Goal: Task Accomplishment & Management: Use online tool/utility

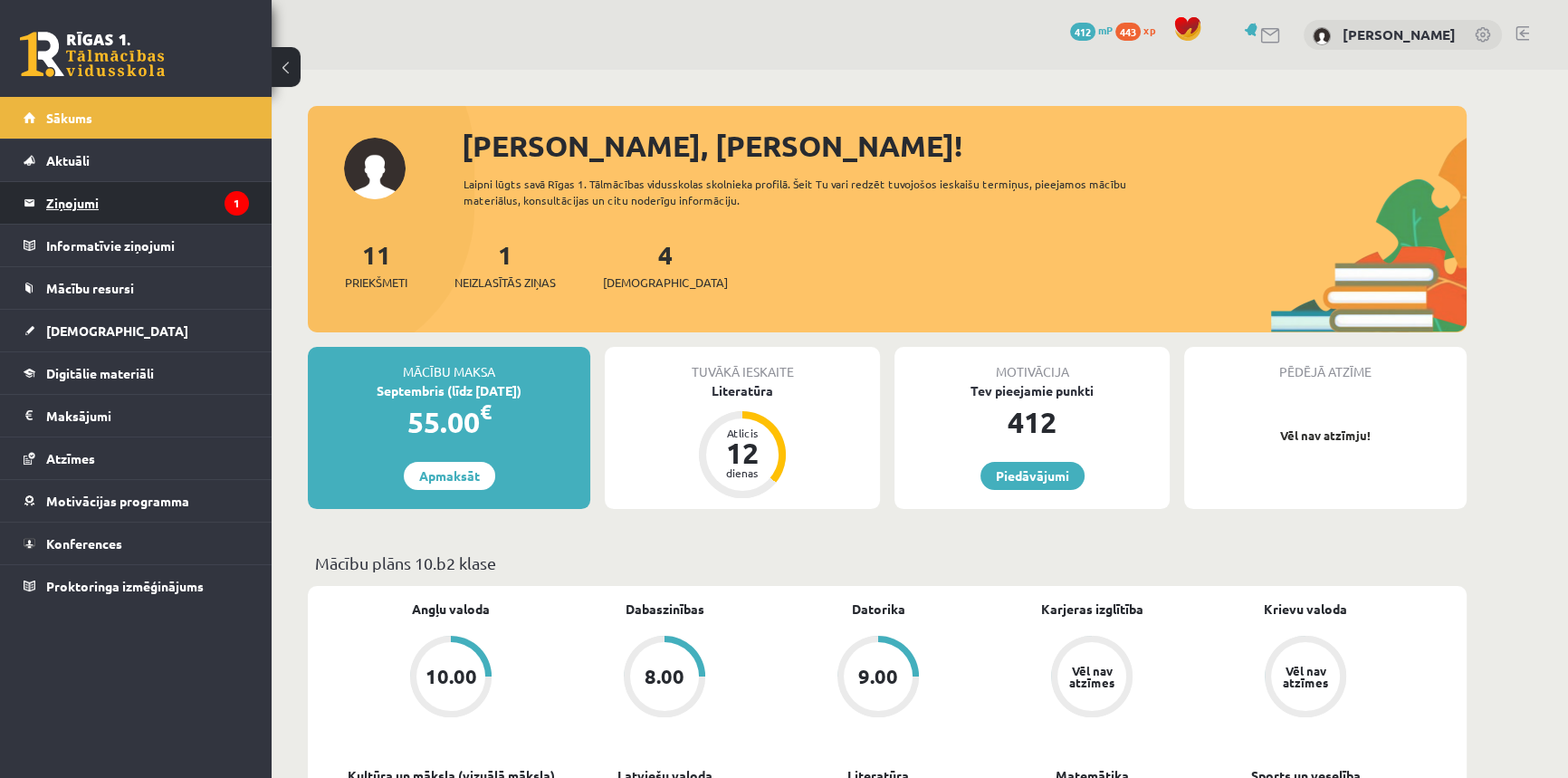
click at [106, 190] on legend "Ziņojumi 1" at bounding box center [147, 202] width 203 height 42
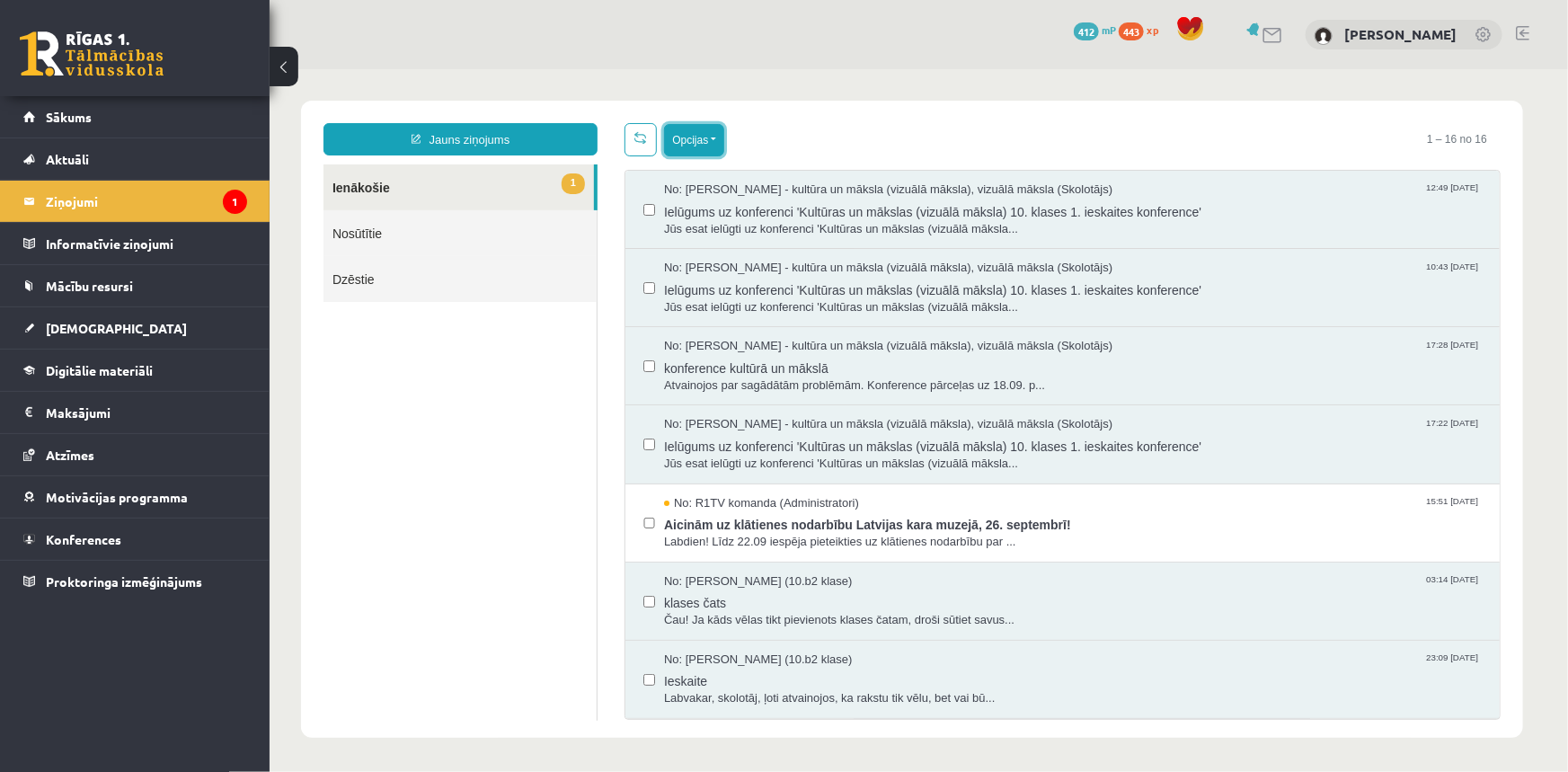
click at [717, 142] on button "Opcijas" at bounding box center [693, 139] width 60 height 32
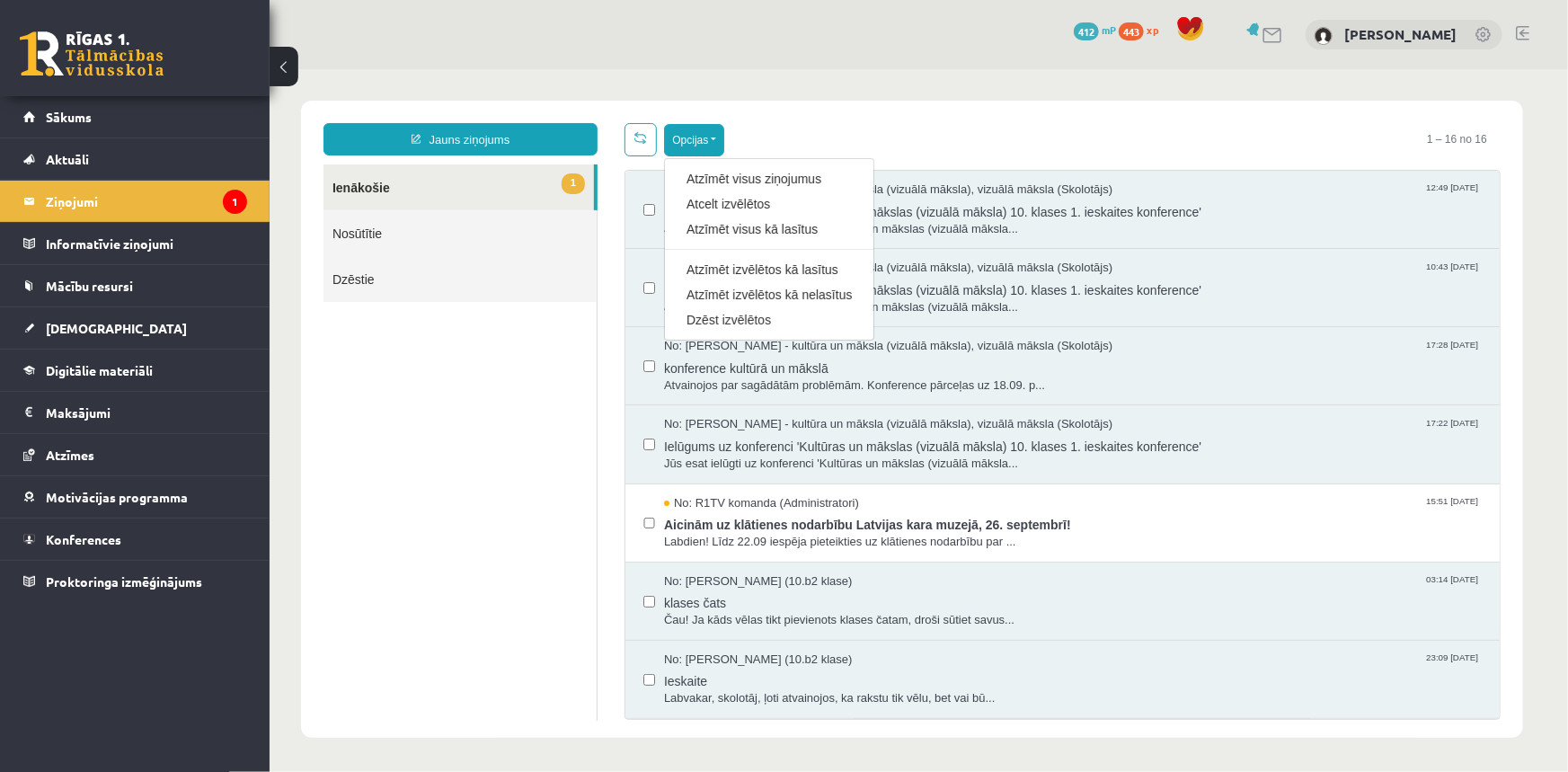
click at [392, 481] on ul "1 Ienākošie Nosūtītie Dzēstie" at bounding box center [459, 442] width 274 height 556
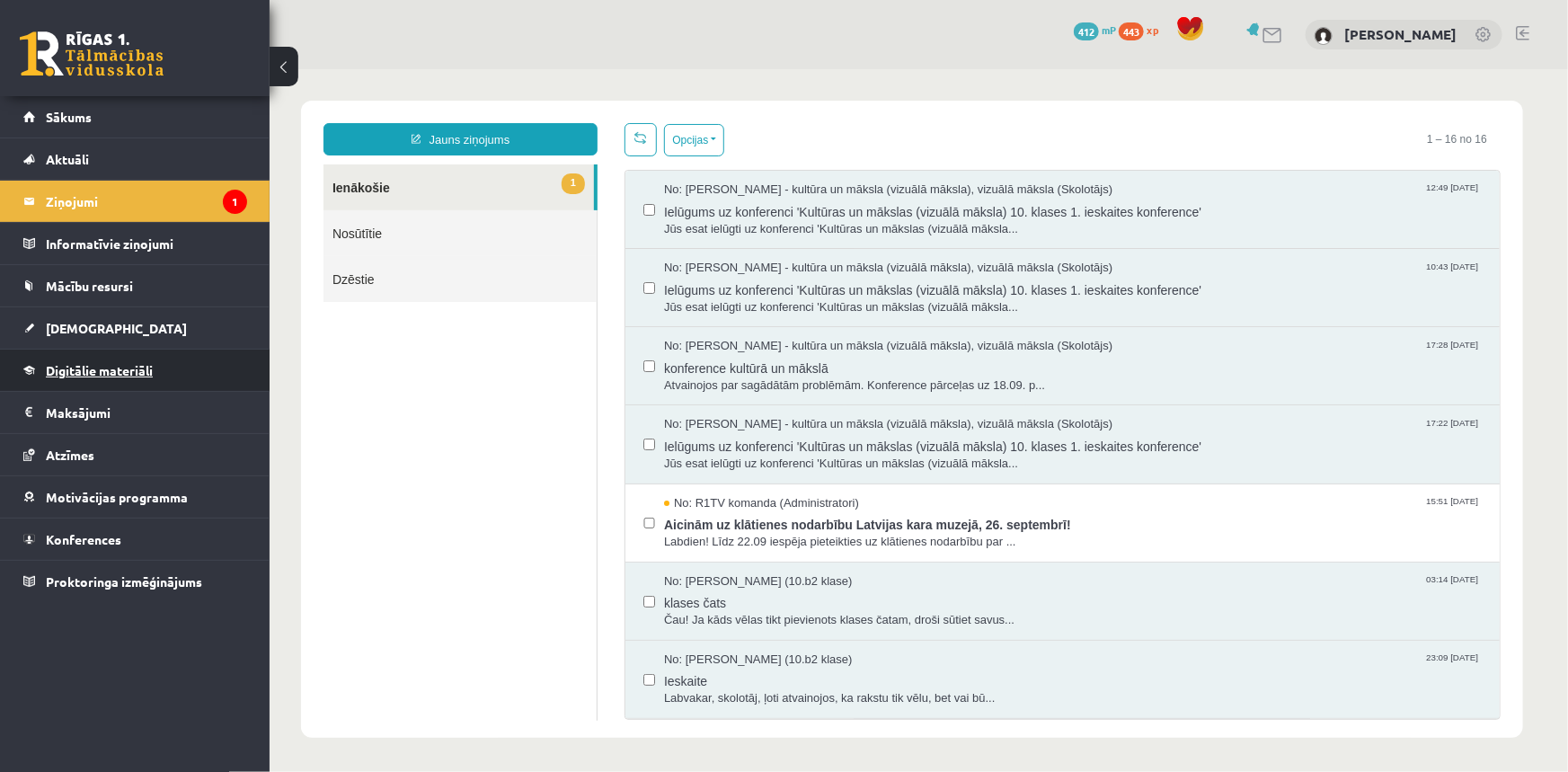
click at [105, 370] on span "Digitālie materiāli" at bounding box center [99, 370] width 107 height 16
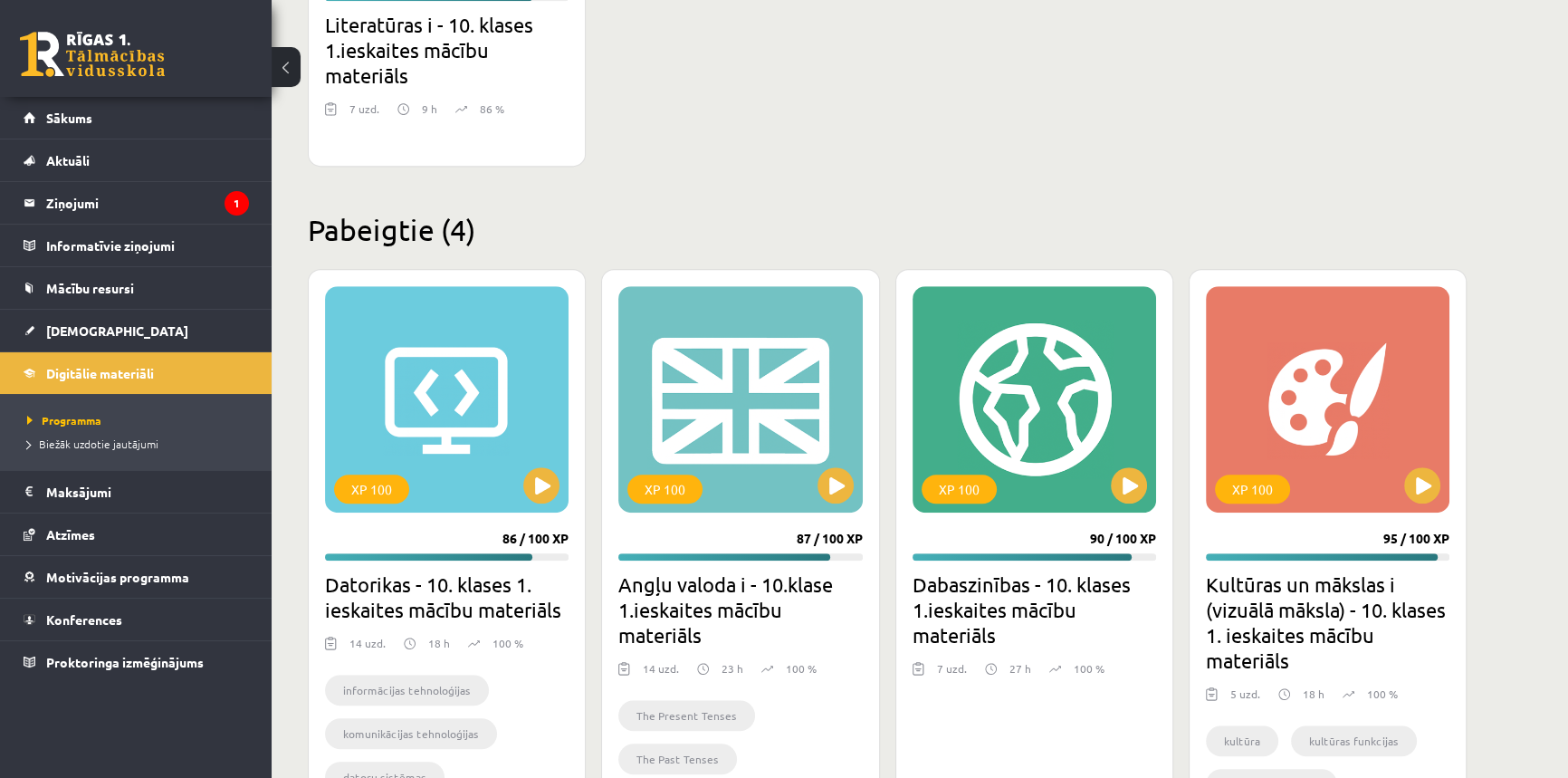
scroll to position [1212, 0]
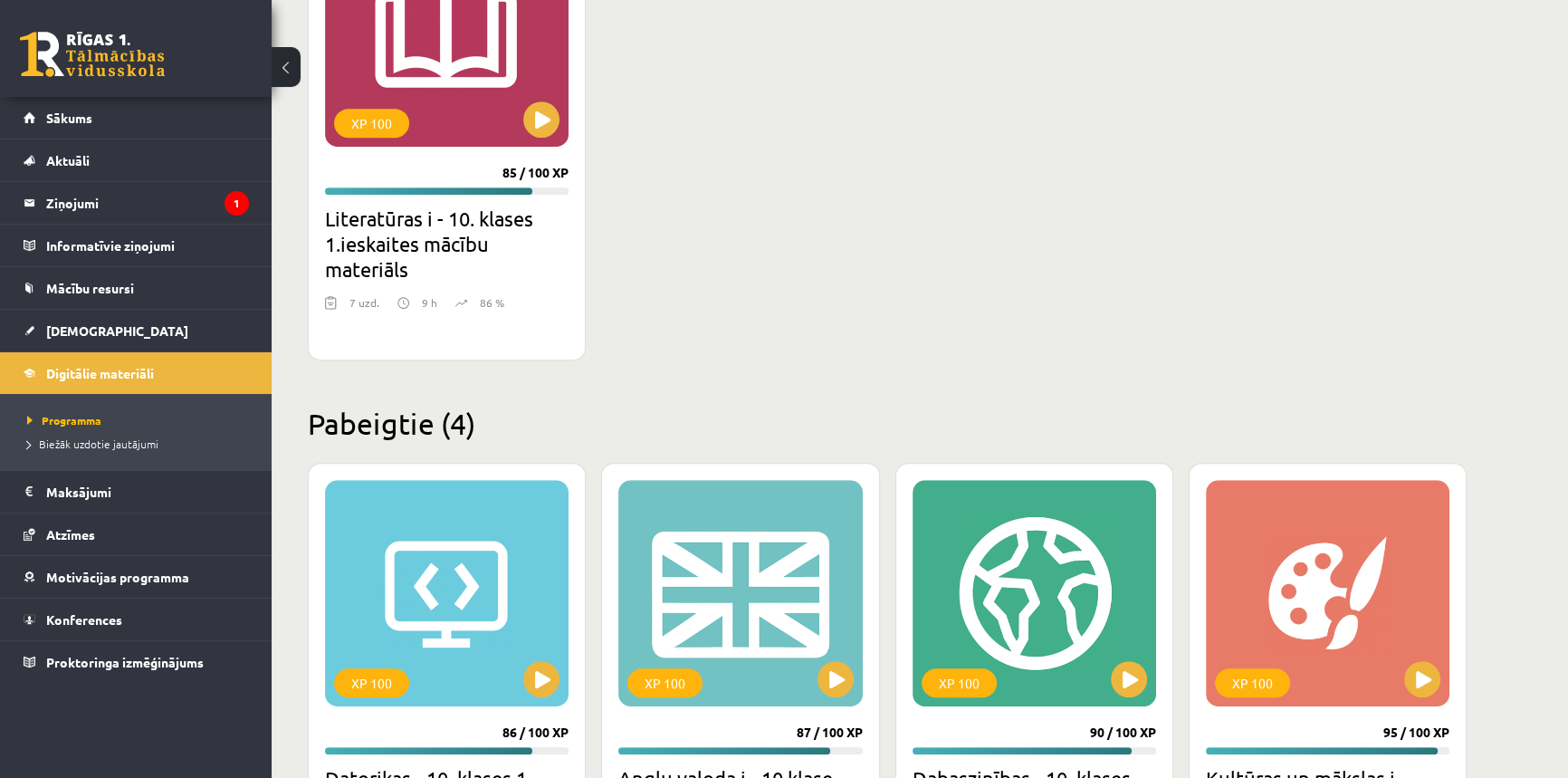
click at [475, 203] on div "XP 100 85 / 100 XP Literatūras i - 10. klases 1.ieskaites mācību materiāls 7 uz…" at bounding box center [446, 132] width 278 height 457
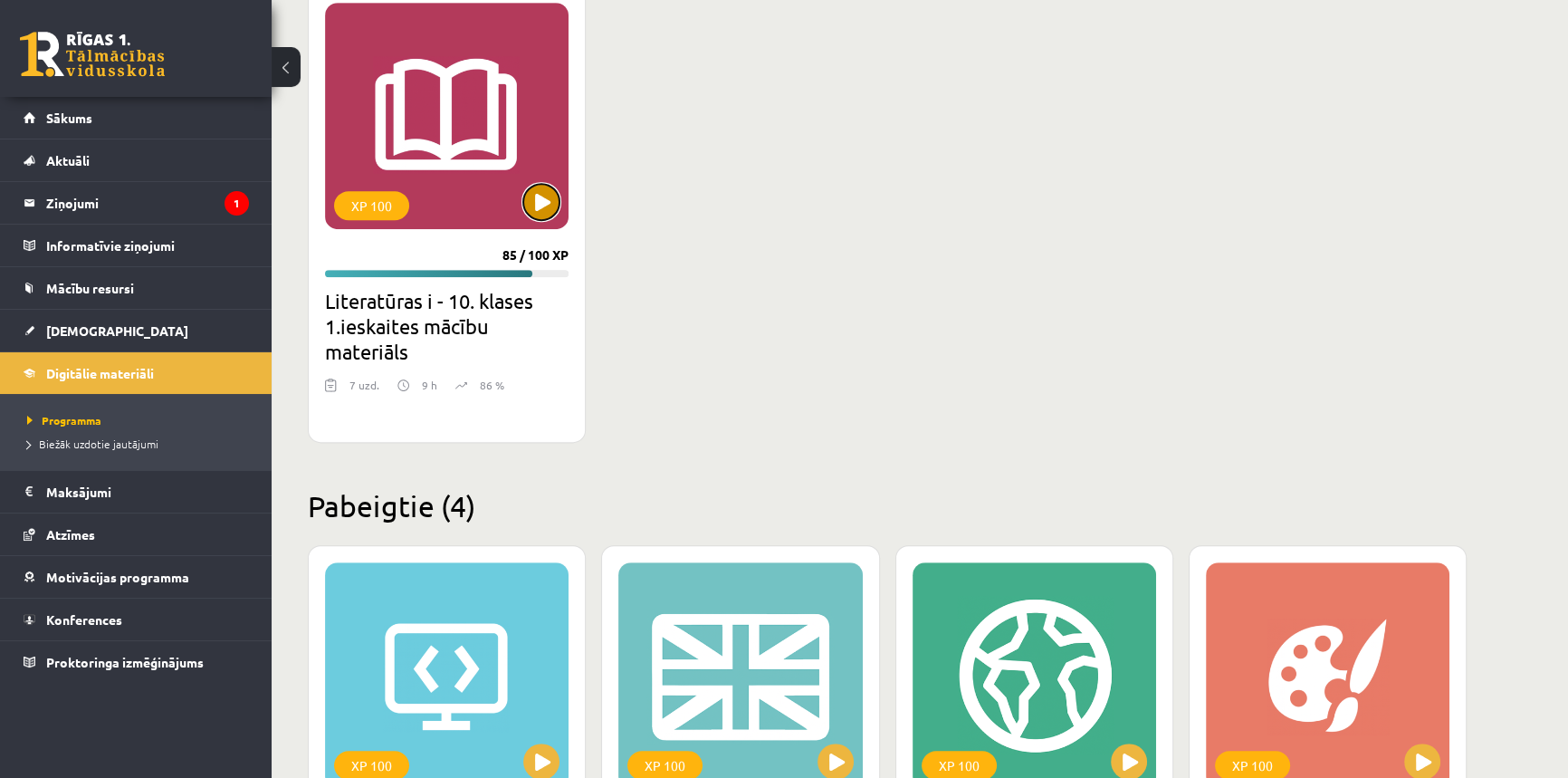
click at [543, 198] on div "XP 100" at bounding box center [446, 116] width 243 height 226
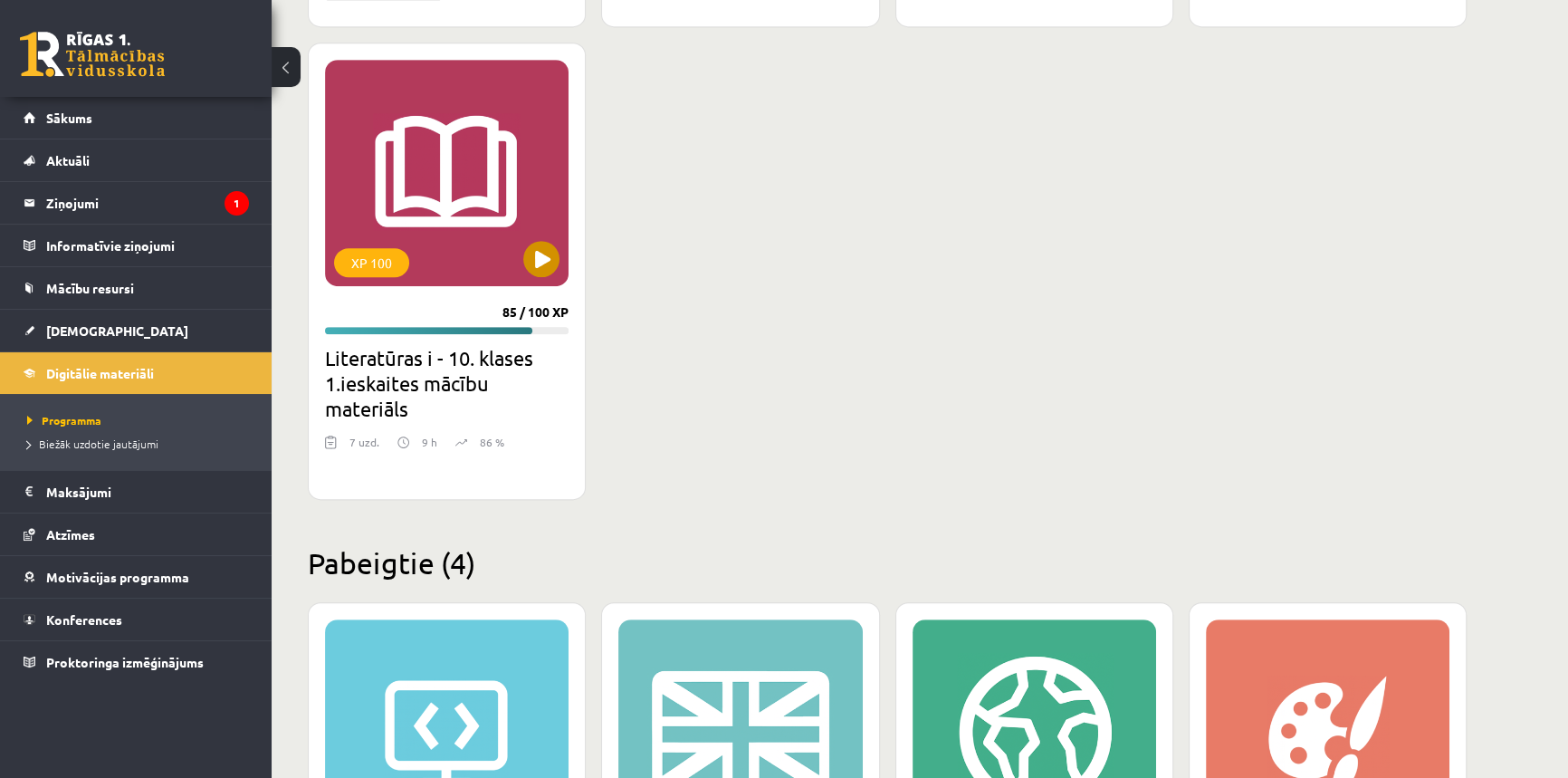
scroll to position [1047, 0]
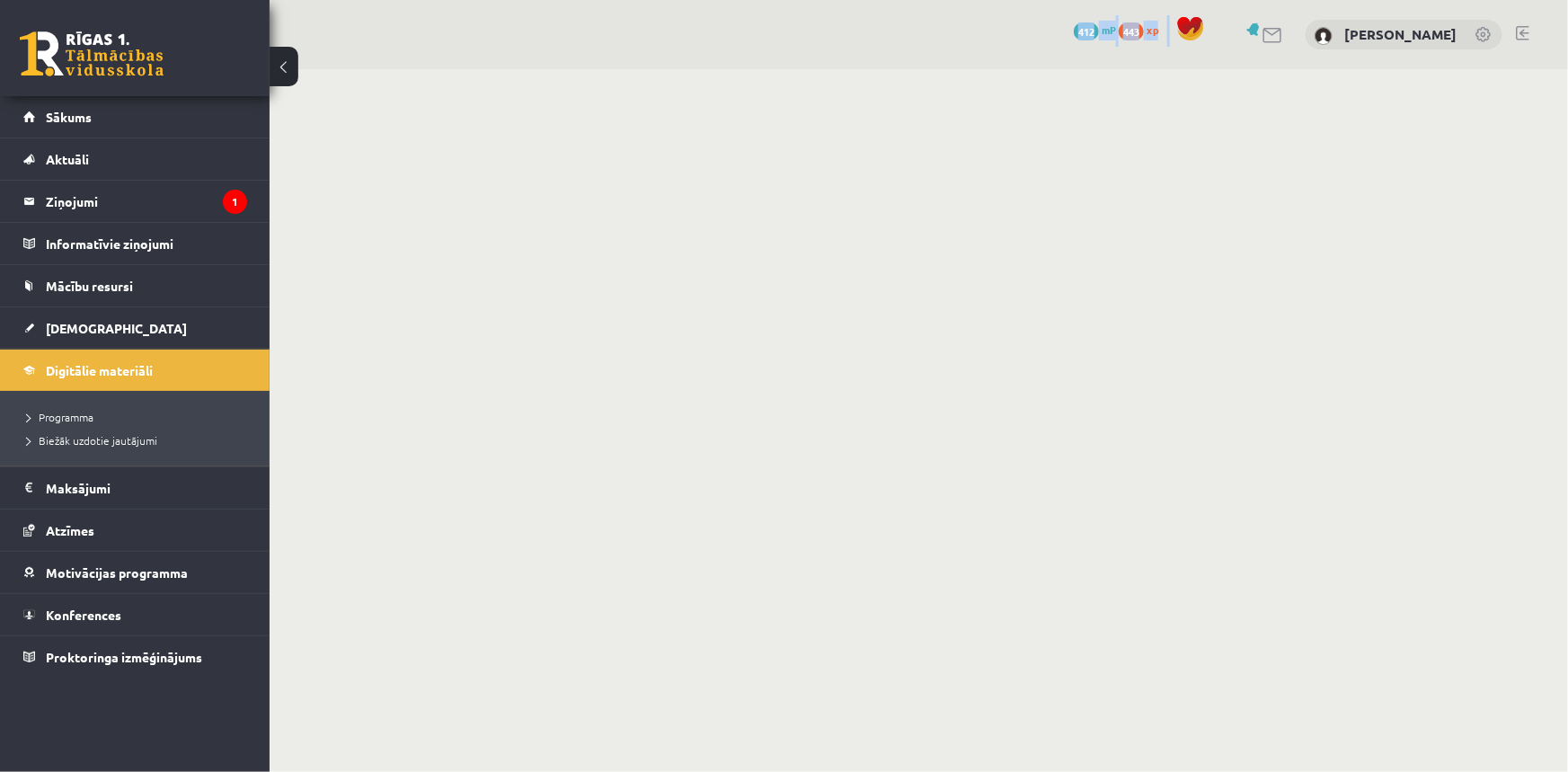
click at [539, 278] on body "0 Dāvanas 412 mP 443 xp [PERSON_NAME] Sākums Aktuāli Kā mācīties eSKOLĀ Kontakt…" at bounding box center [784, 386] width 1568 height 772
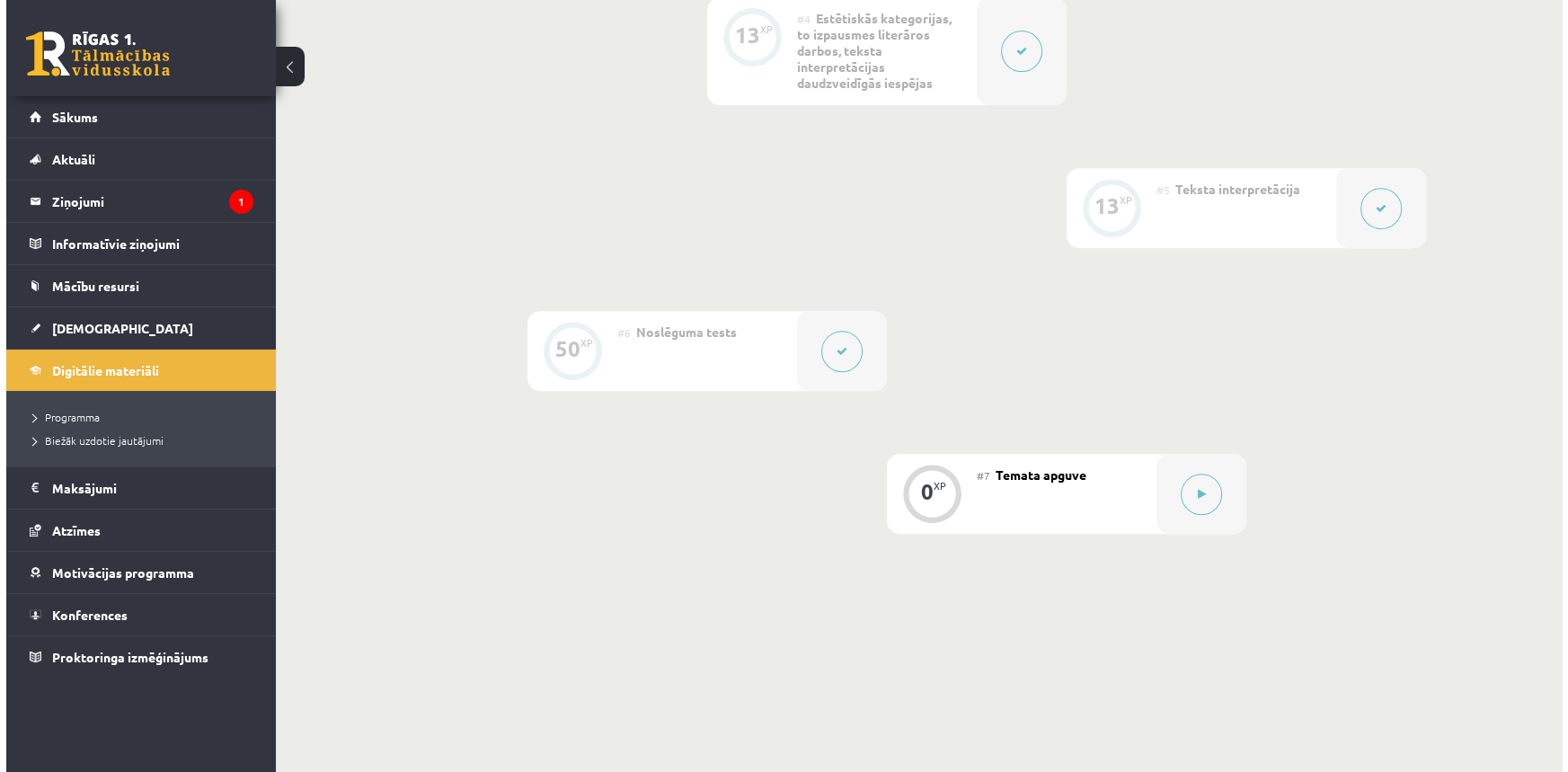
scroll to position [991, 0]
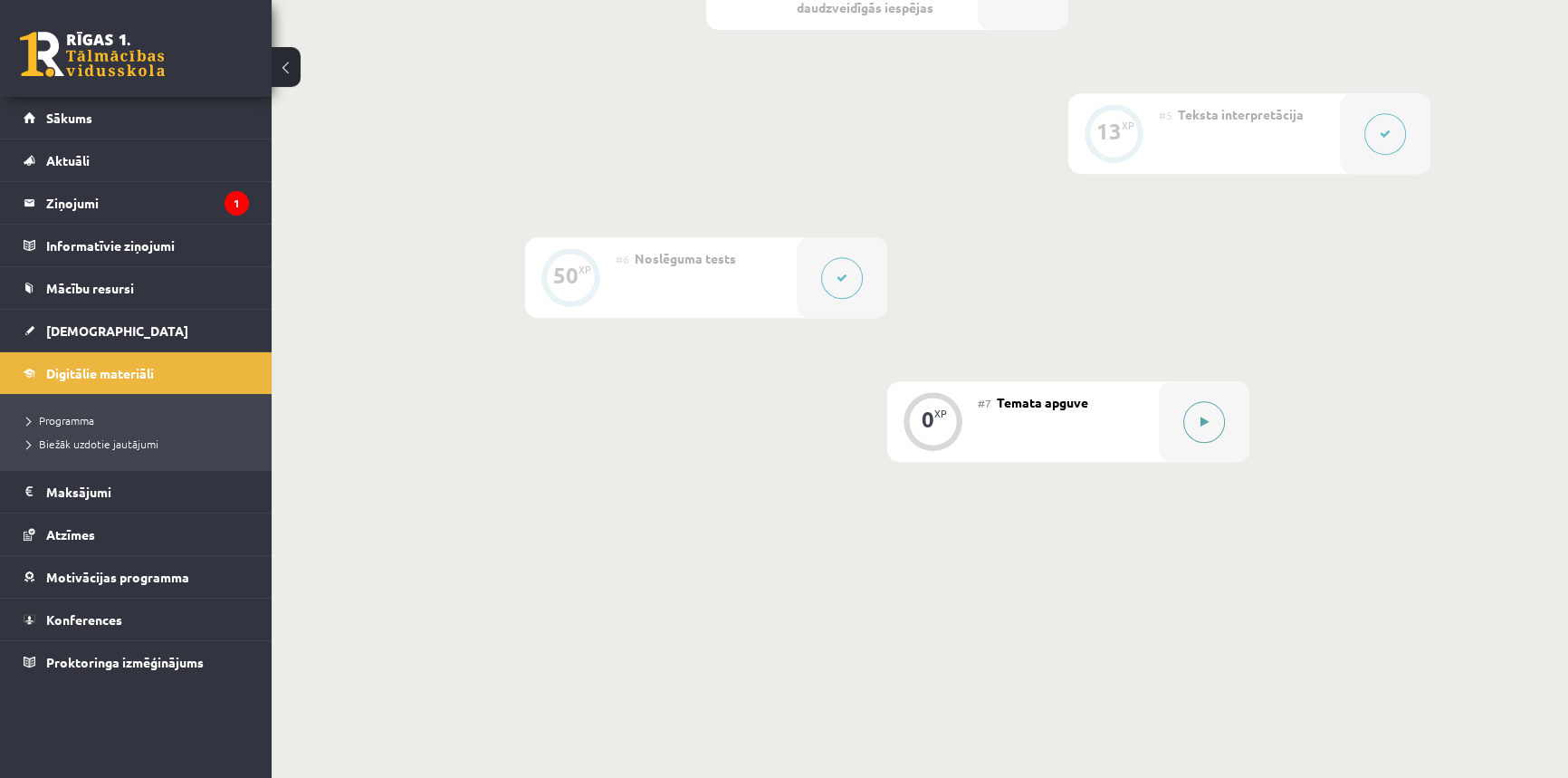
click at [1223, 430] on div at bounding box center [1204, 421] width 91 height 81
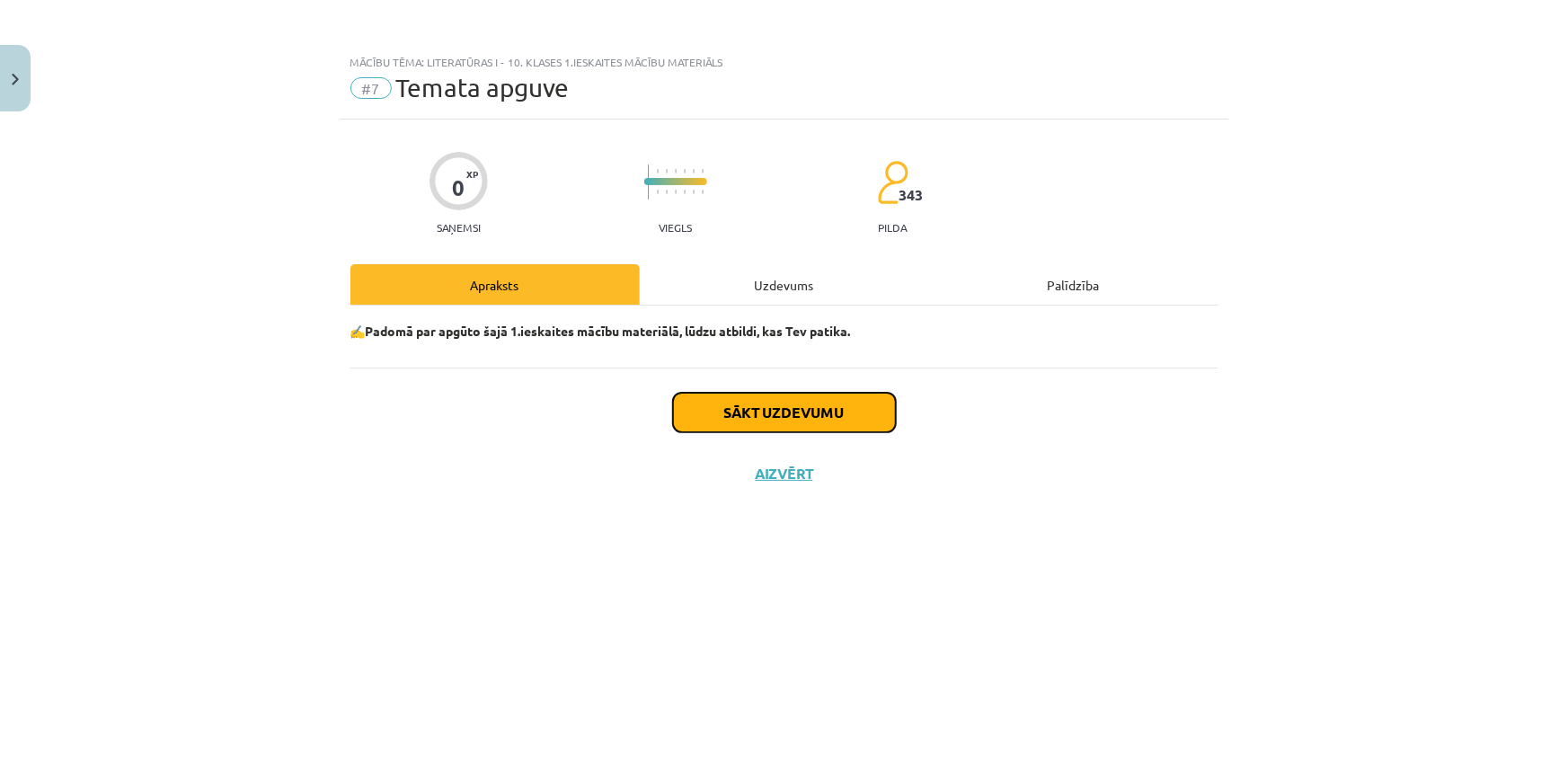
click at [834, 414] on button "Sākt uzdevumu" at bounding box center [785, 412] width 223 height 40
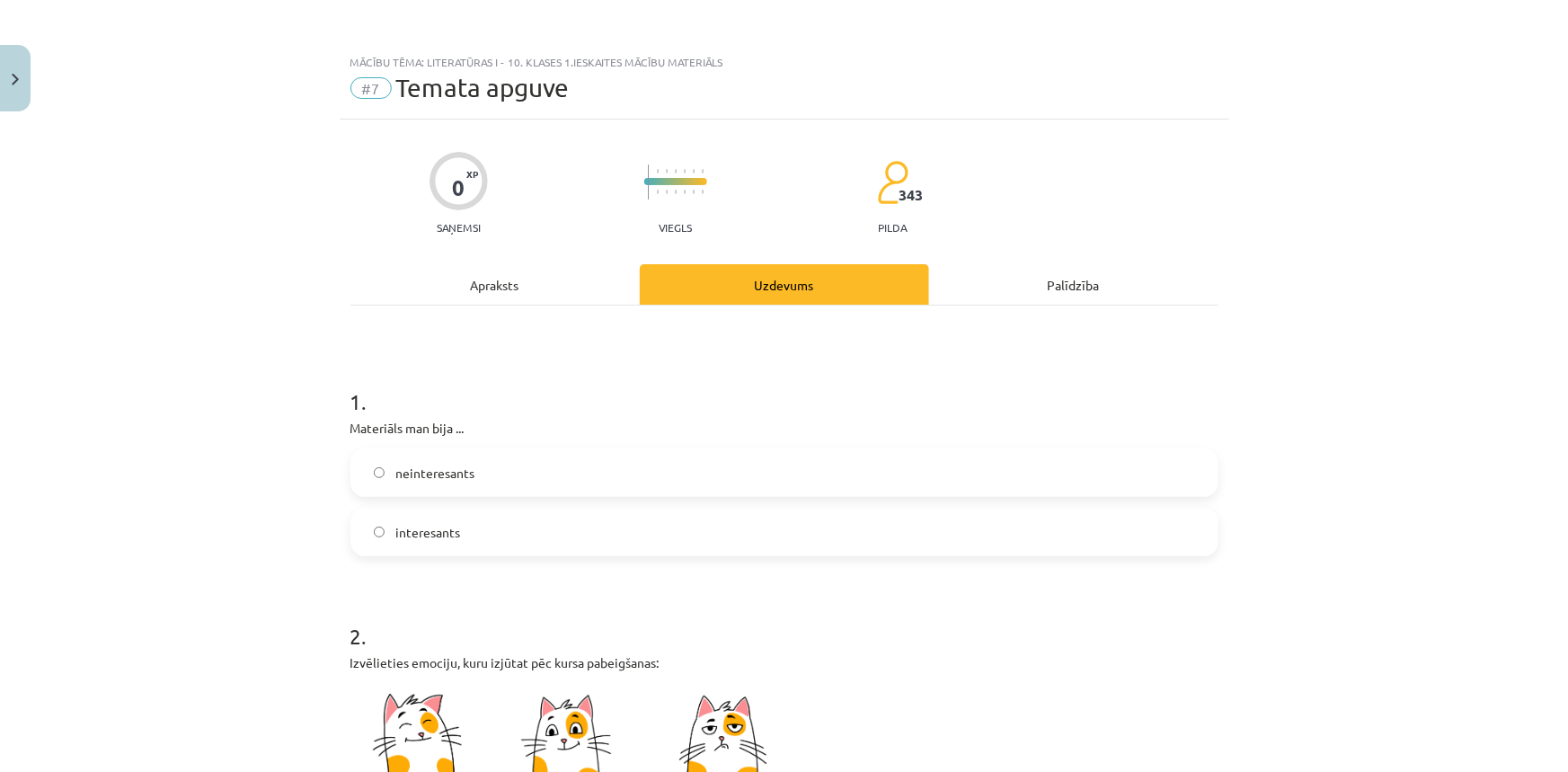
click at [459, 539] on label "interesants" at bounding box center [785, 532] width 864 height 45
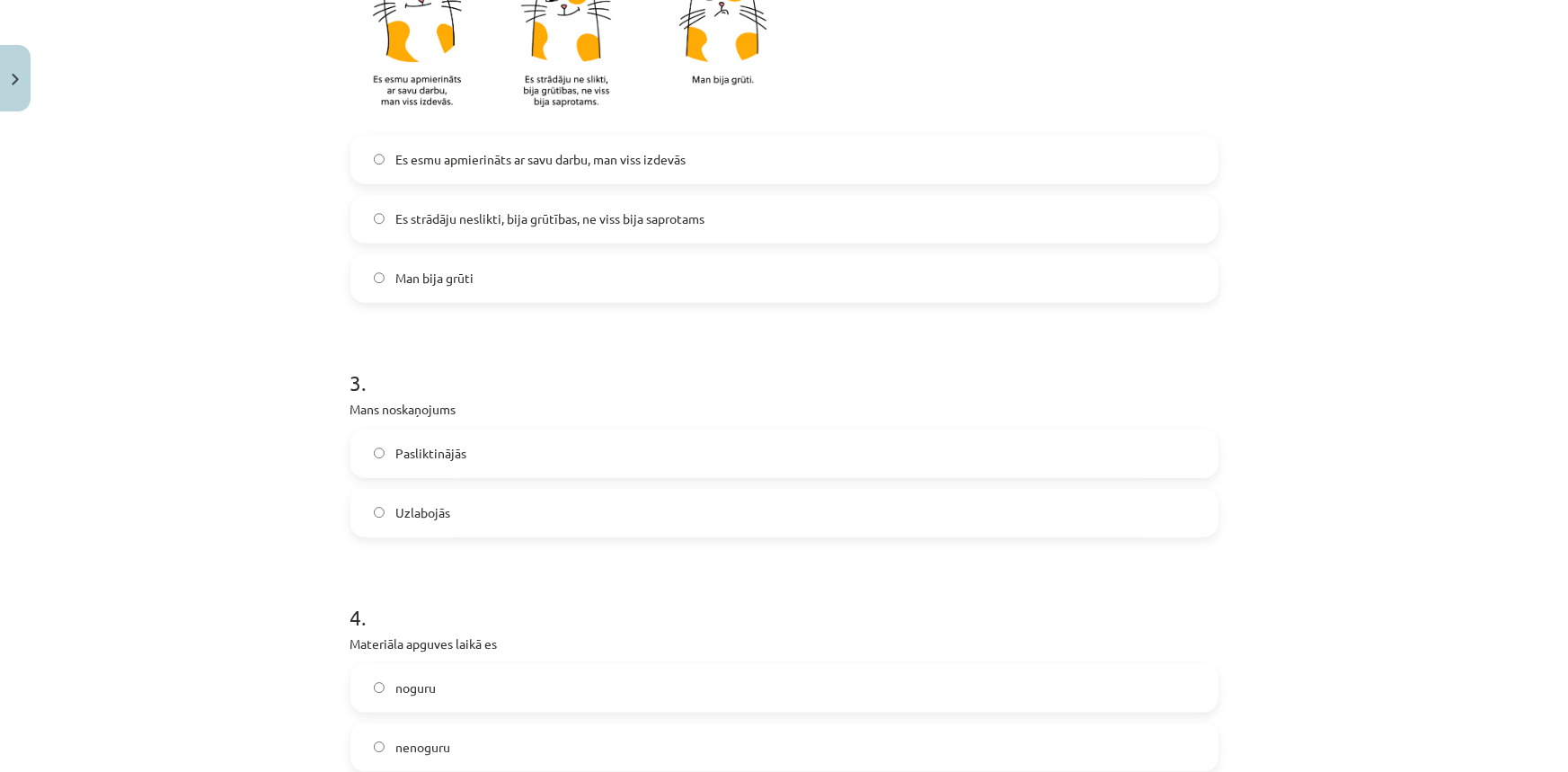
scroll to position [735, 0]
click at [648, 222] on span "Es strādāju neslikti, bija grūtības, ne viss bija saprotams" at bounding box center [549, 217] width 309 height 18
click at [448, 522] on label "Uzlabojās" at bounding box center [785, 511] width 864 height 45
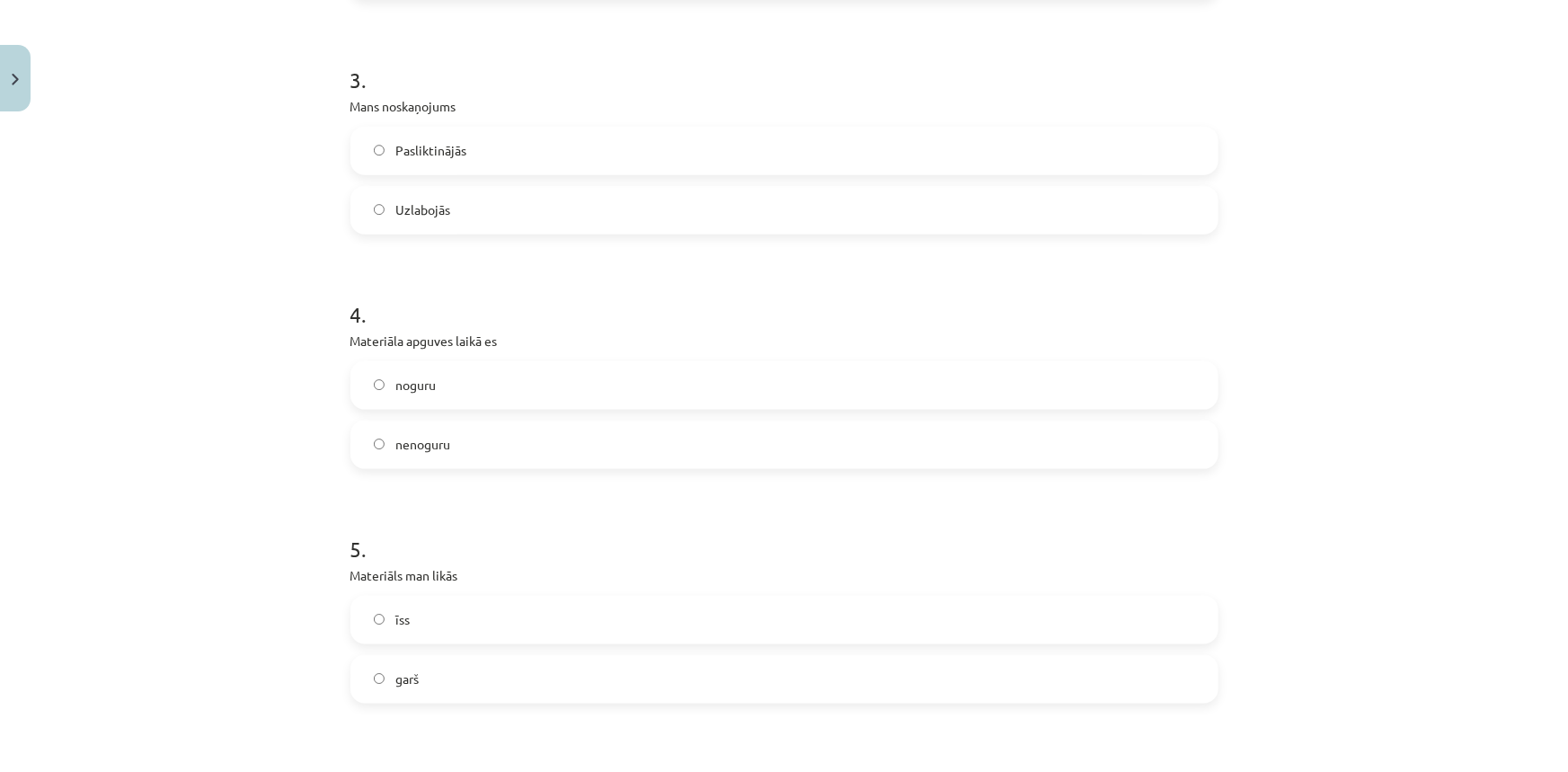
click at [431, 502] on form "1 . Materiāls man bija ... neinteresants interesants 2 . Izvēlieties emociju, k…" at bounding box center [785, 159] width 868 height 1676
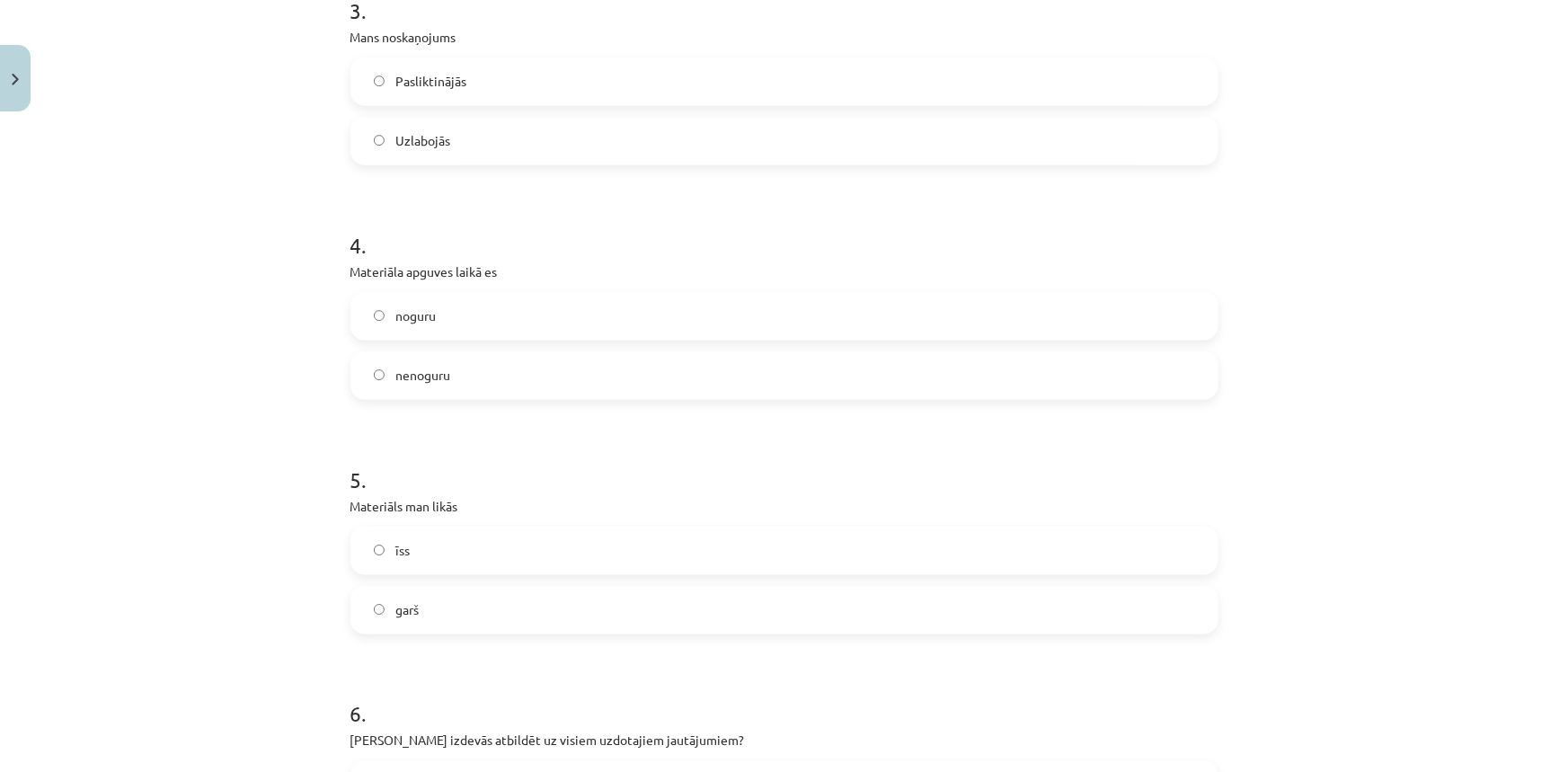
click at [435, 427] on form "1 . Materiāls man bija ... neinteresants interesants 2 . Izvēlieties emociju, k…" at bounding box center [785, 90] width 868 height 1676
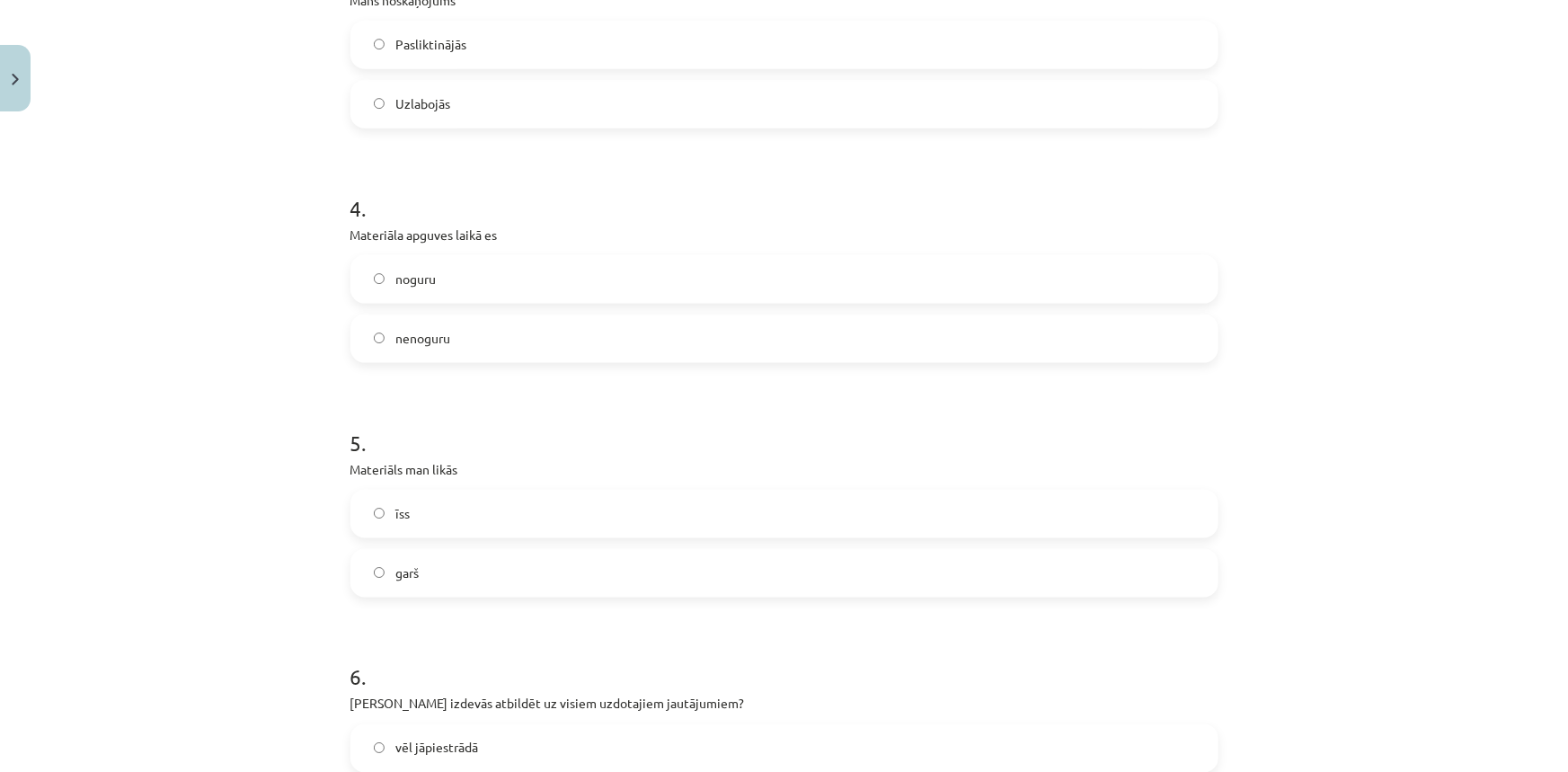
click at [406, 340] on span "nenoguru" at bounding box center [423, 337] width 55 height 18
click at [420, 551] on label "garš" at bounding box center [785, 572] width 864 height 45
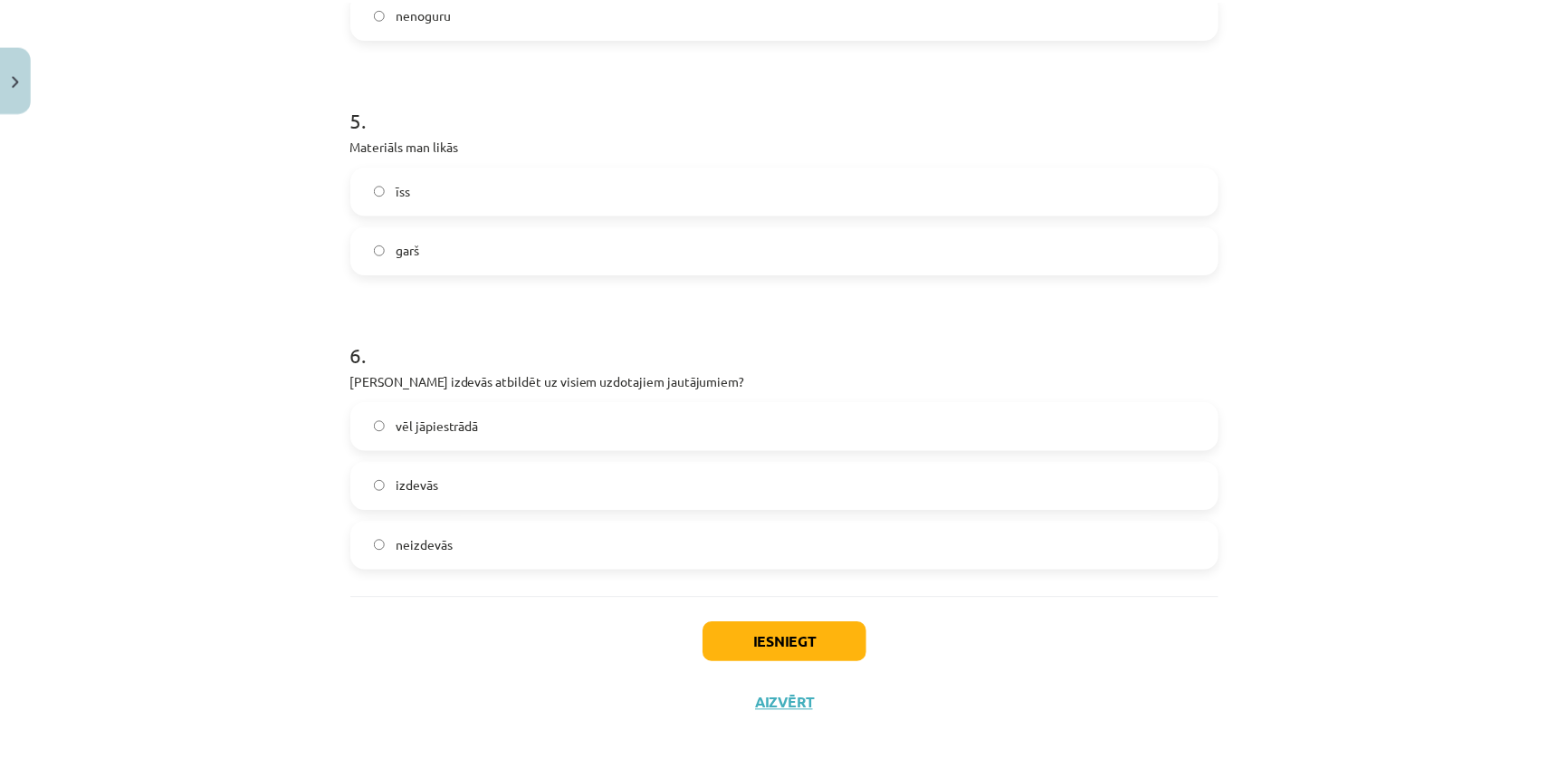
scroll to position [1480, 0]
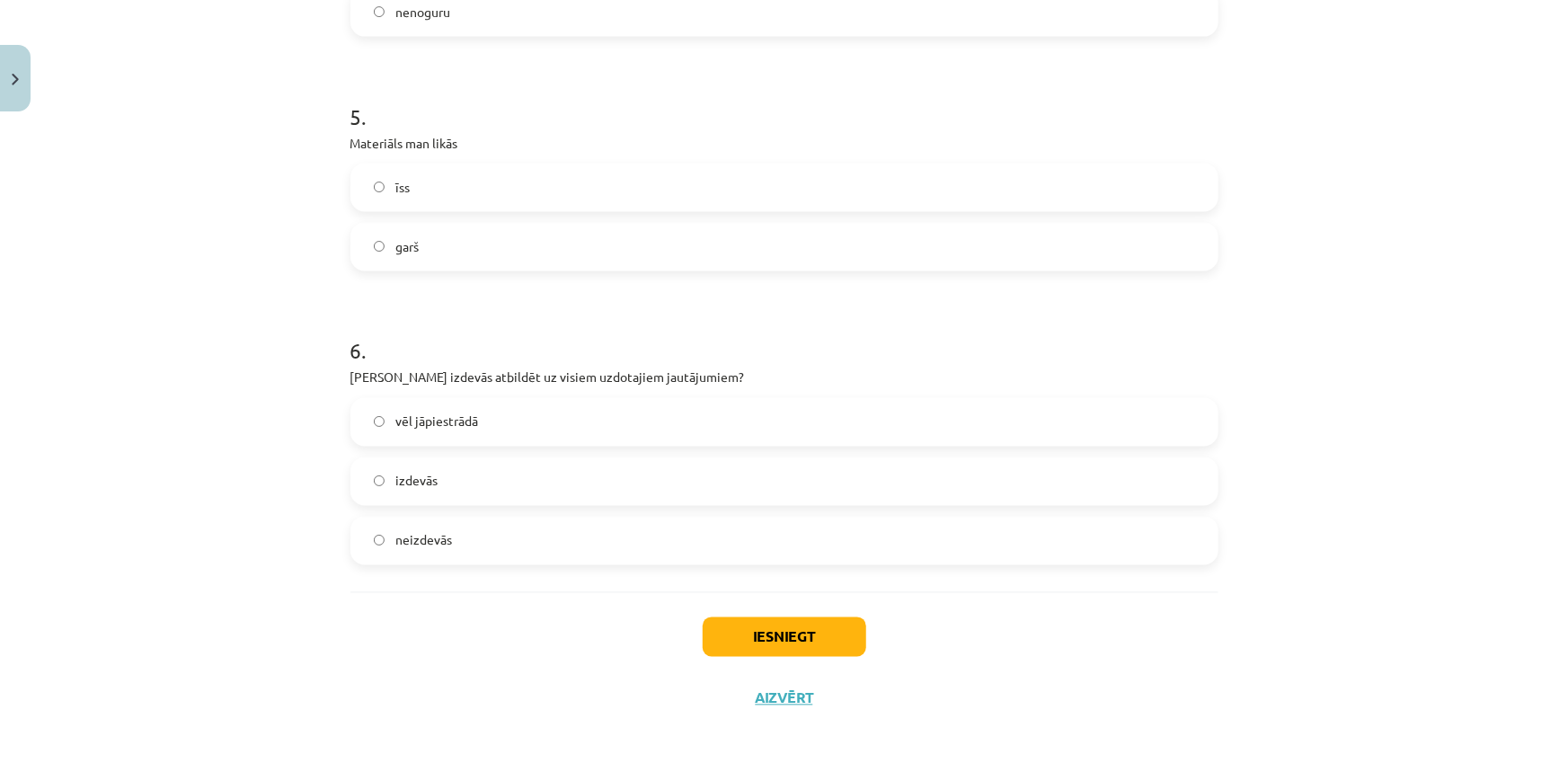
click at [464, 426] on span "vēl jāpiestrādā" at bounding box center [436, 421] width 82 height 18
click at [768, 632] on button "Iesniegt" at bounding box center [784, 636] width 164 height 40
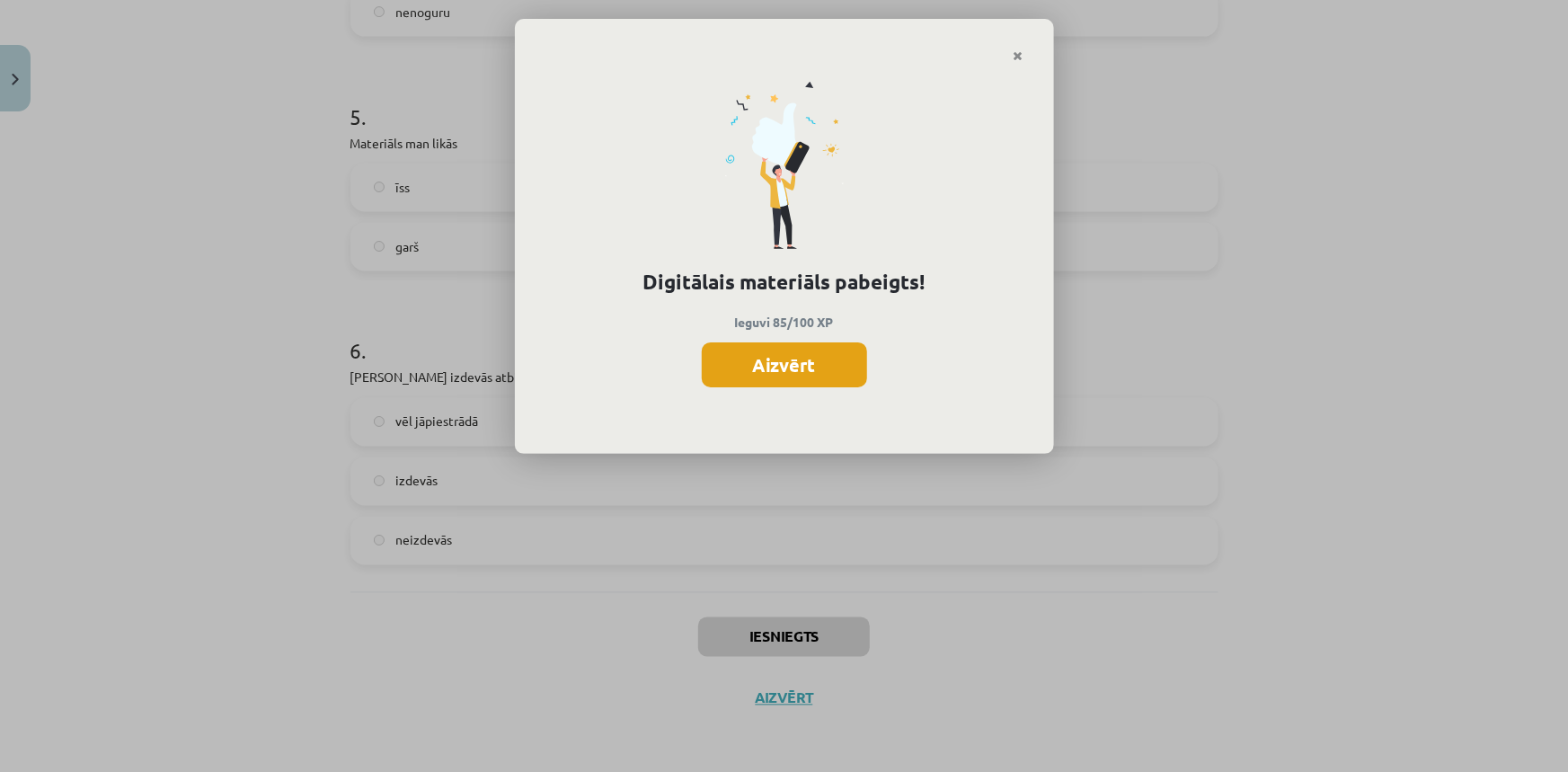
click at [807, 365] on button "Aizvērt" at bounding box center [784, 364] width 166 height 45
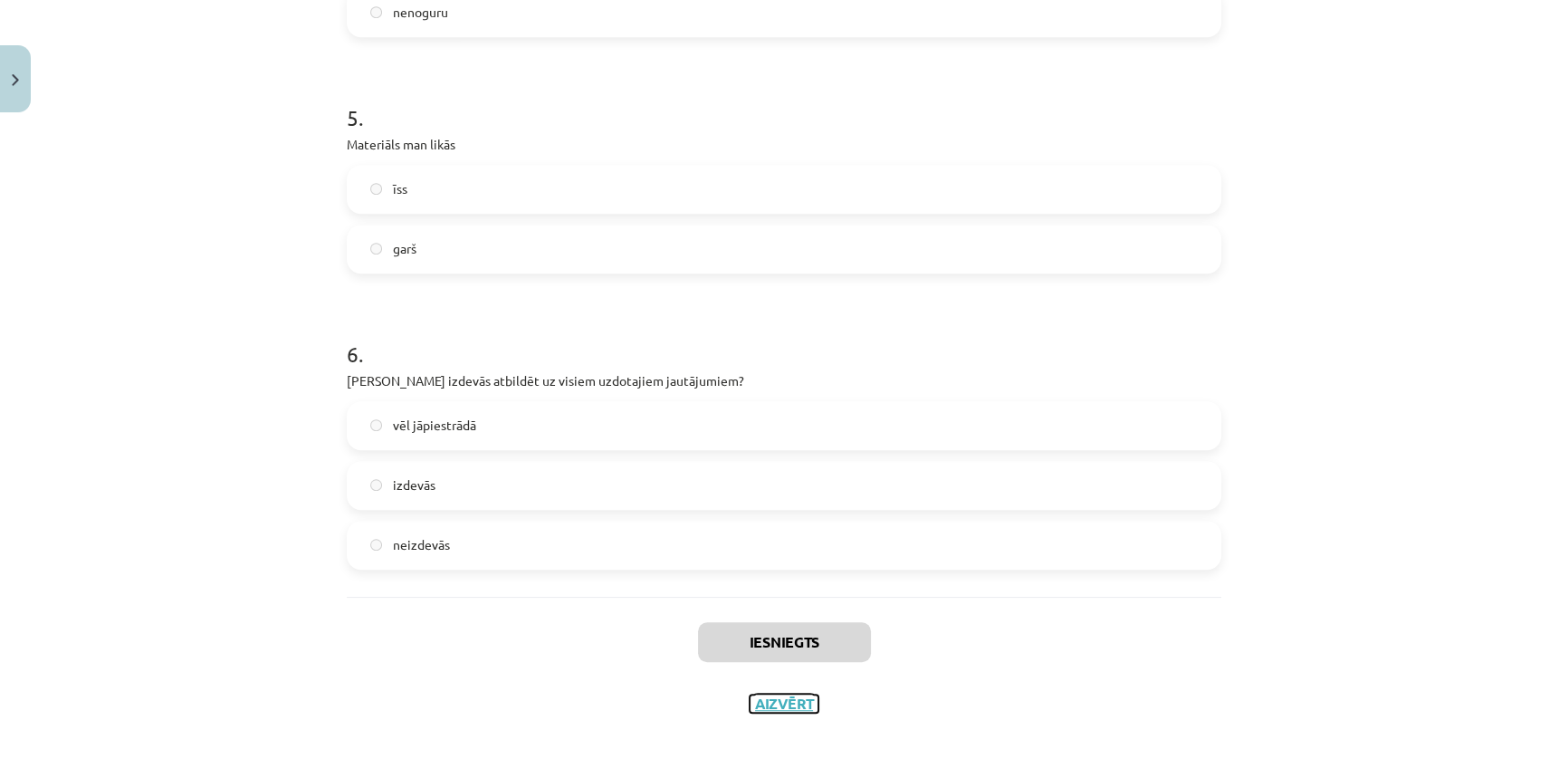
click at [788, 697] on button "Aizvērt" at bounding box center [784, 703] width 68 height 19
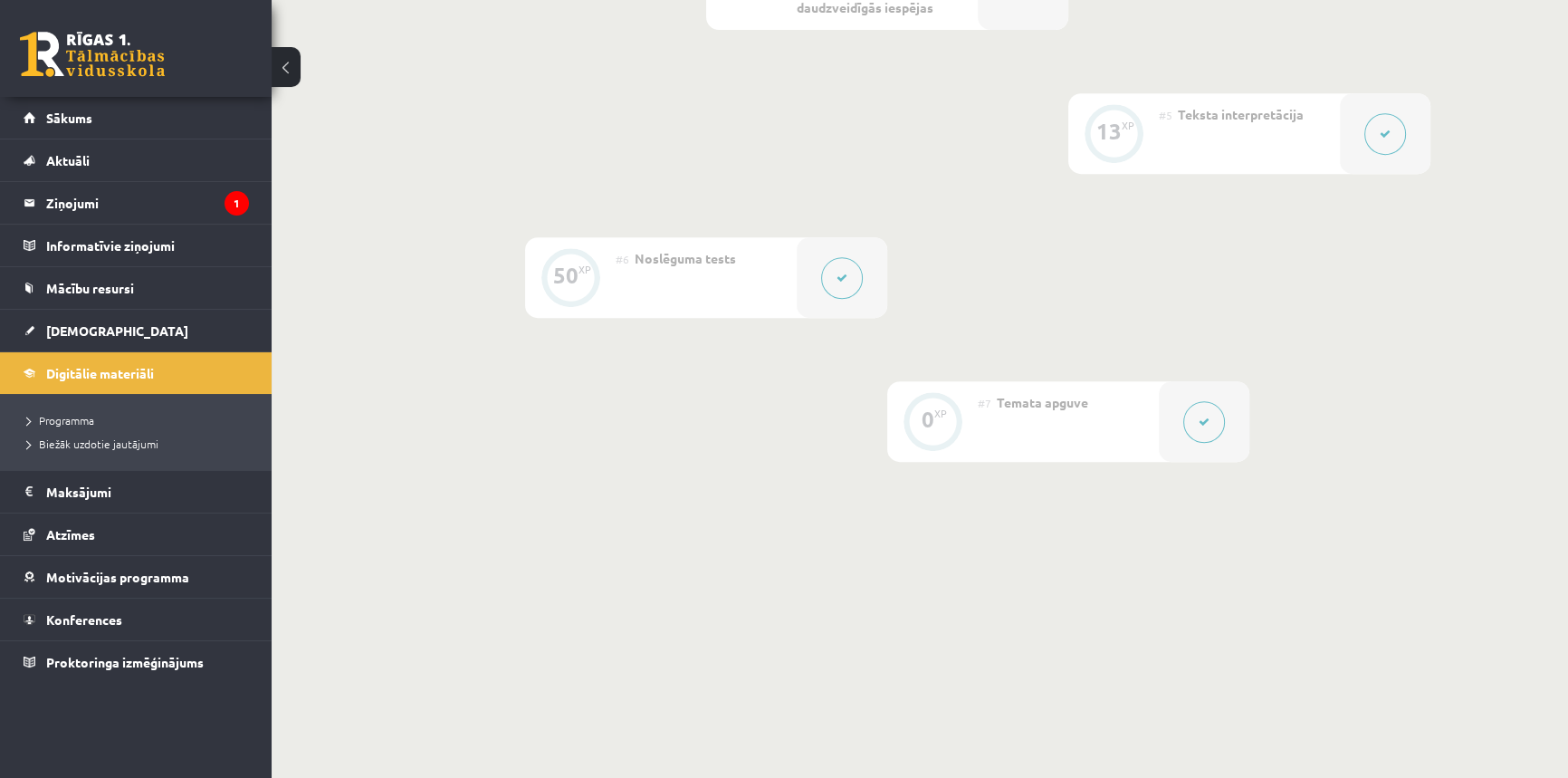
click at [112, 81] on div "0 Dāvanas 412 mP 443 xp" at bounding box center [136, 48] width 271 height 97
click at [118, 67] on link at bounding box center [92, 54] width 144 height 45
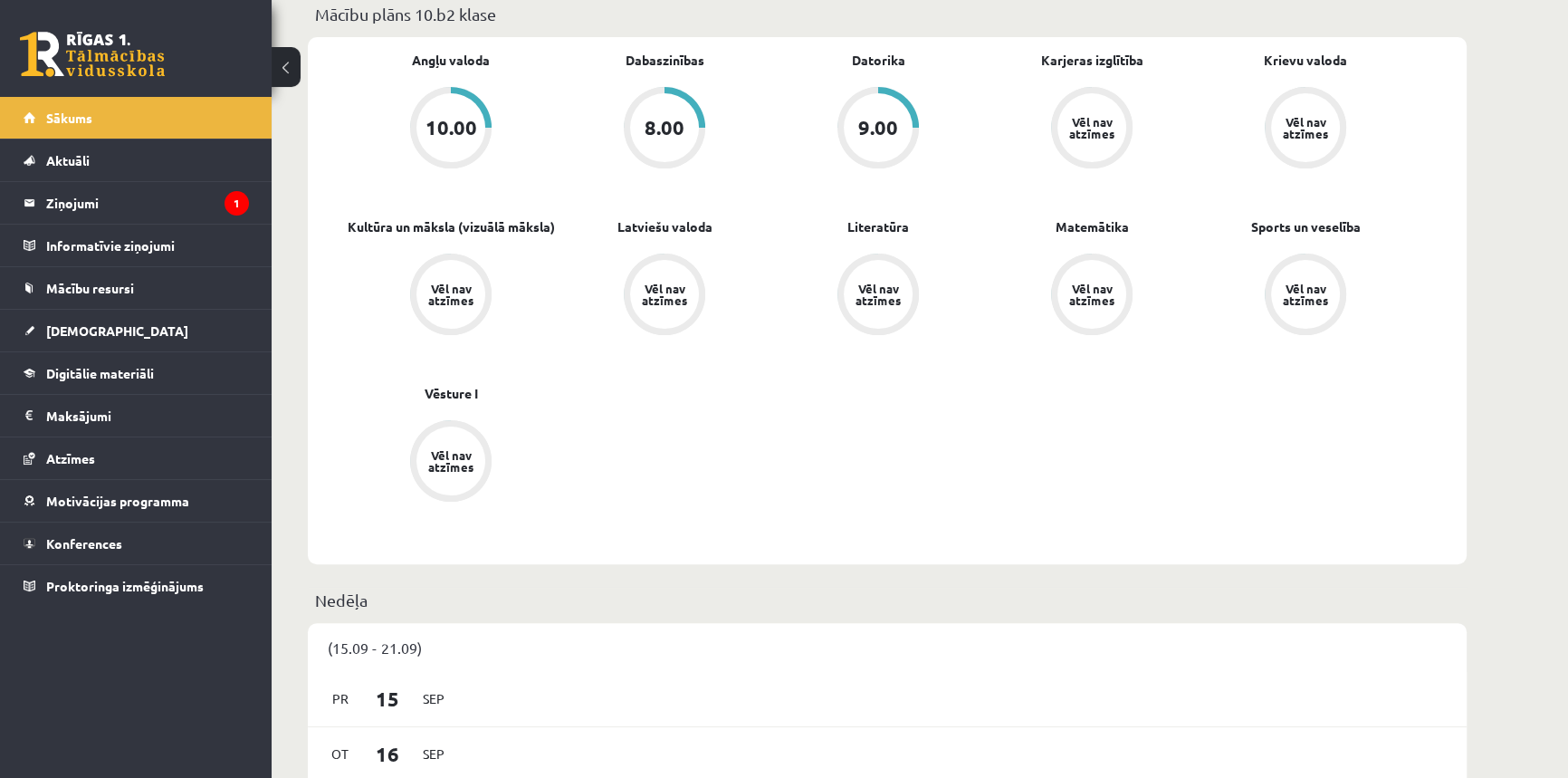
scroll to position [411, 0]
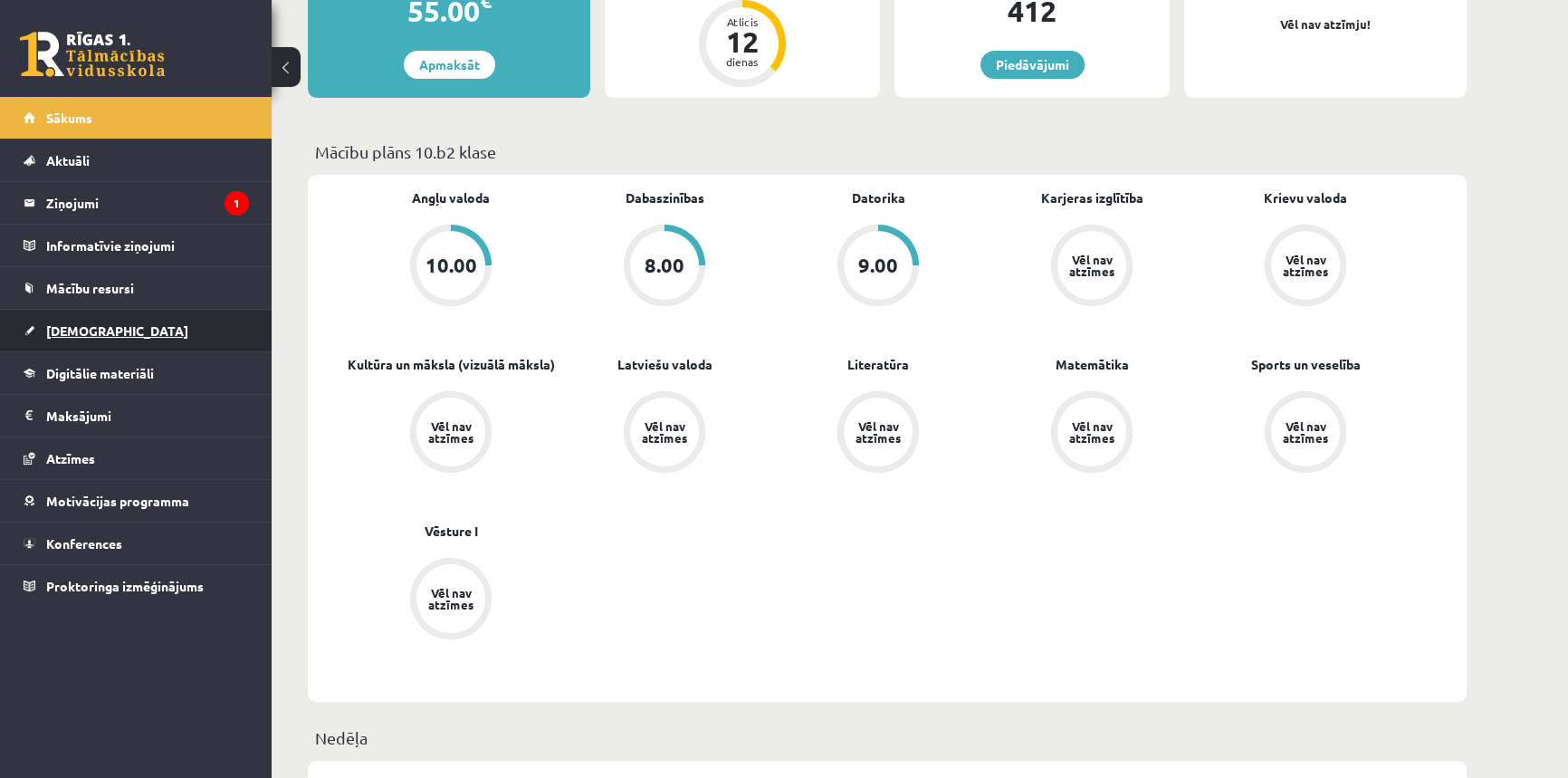
click at [87, 321] on link "[DEMOGRAPHIC_DATA]" at bounding box center [136, 330] width 226 height 42
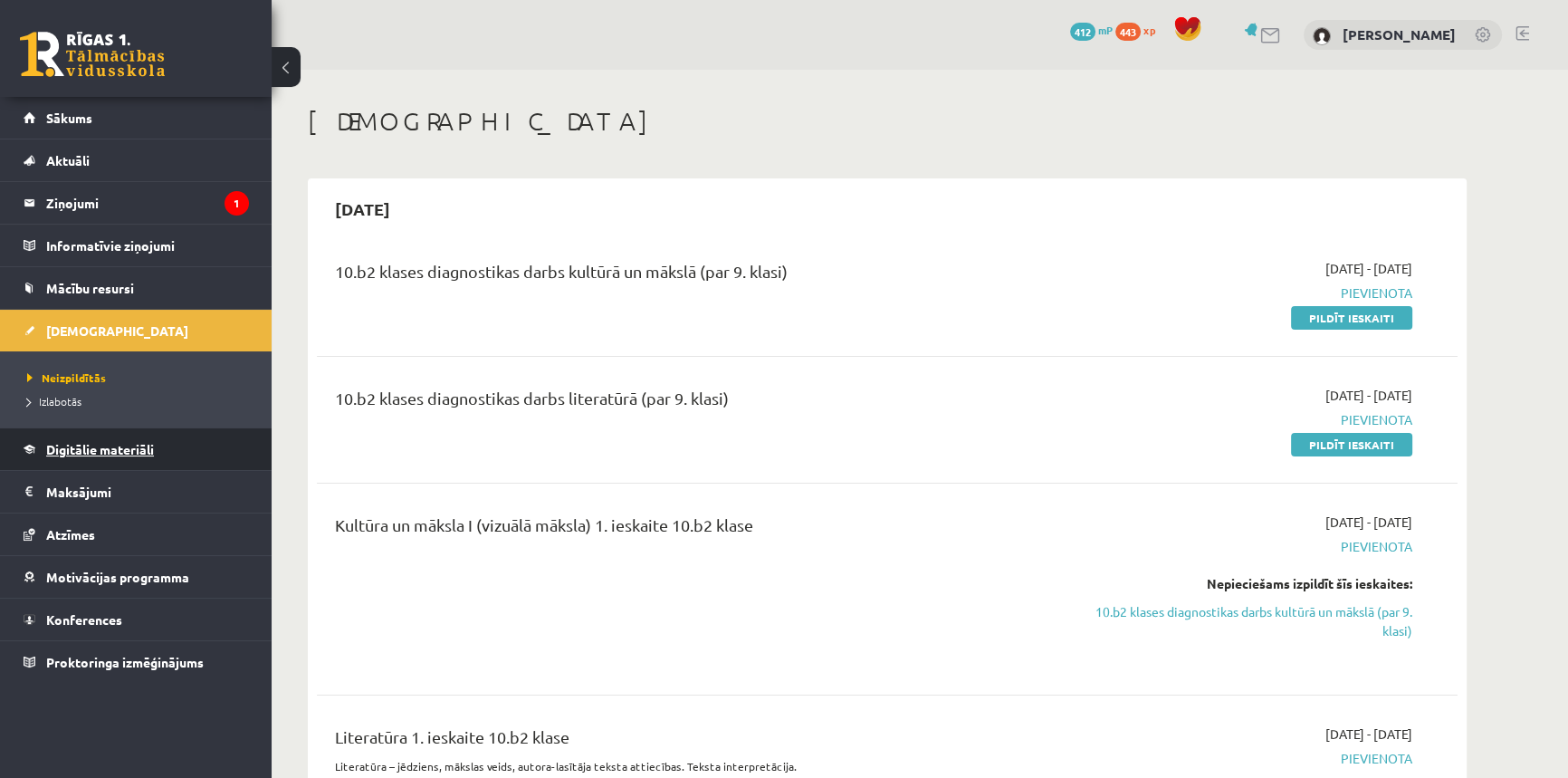
click at [104, 456] on link "Digitālie materiāli" at bounding box center [136, 449] width 226 height 42
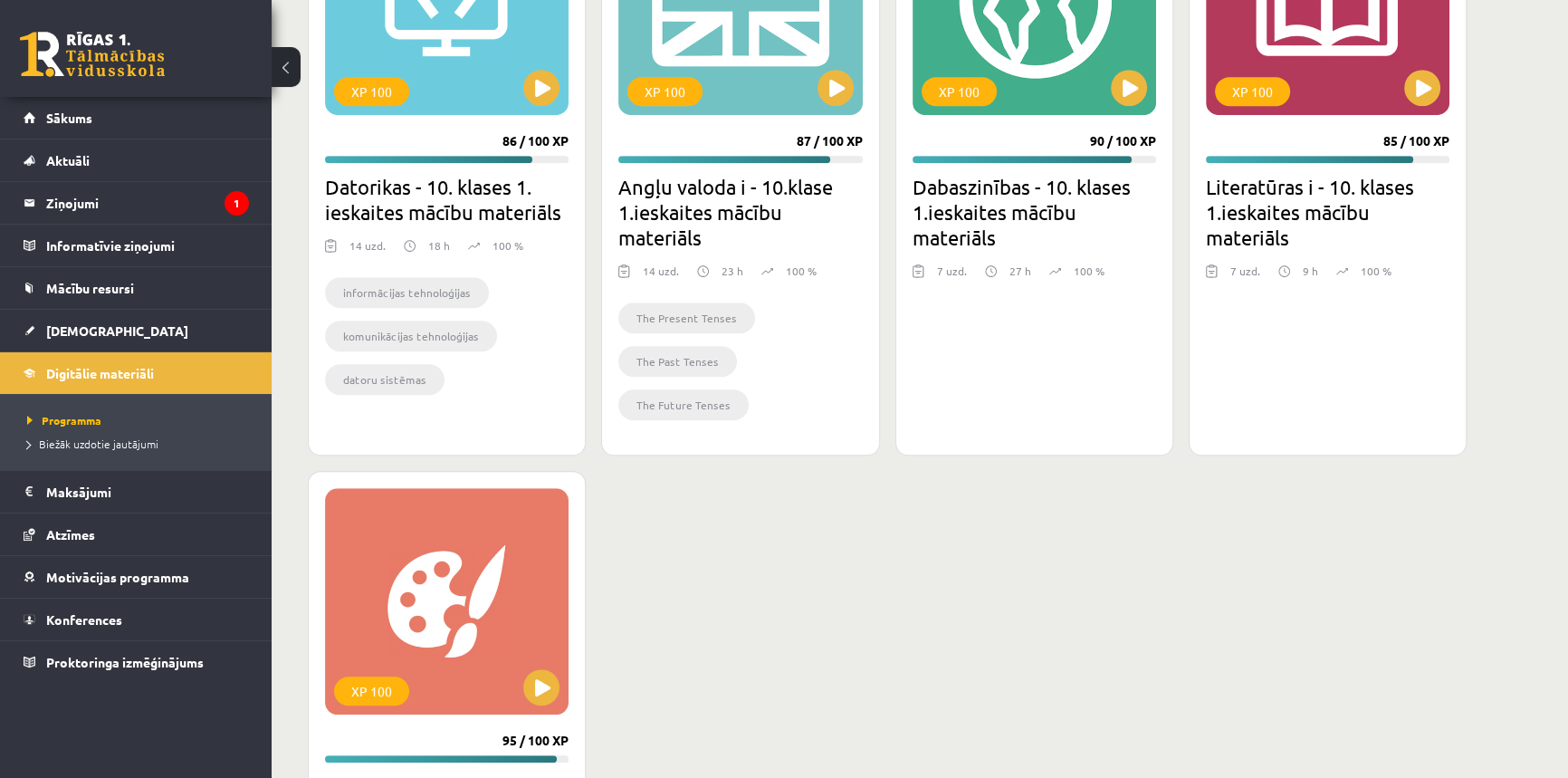
scroll to position [1174, 0]
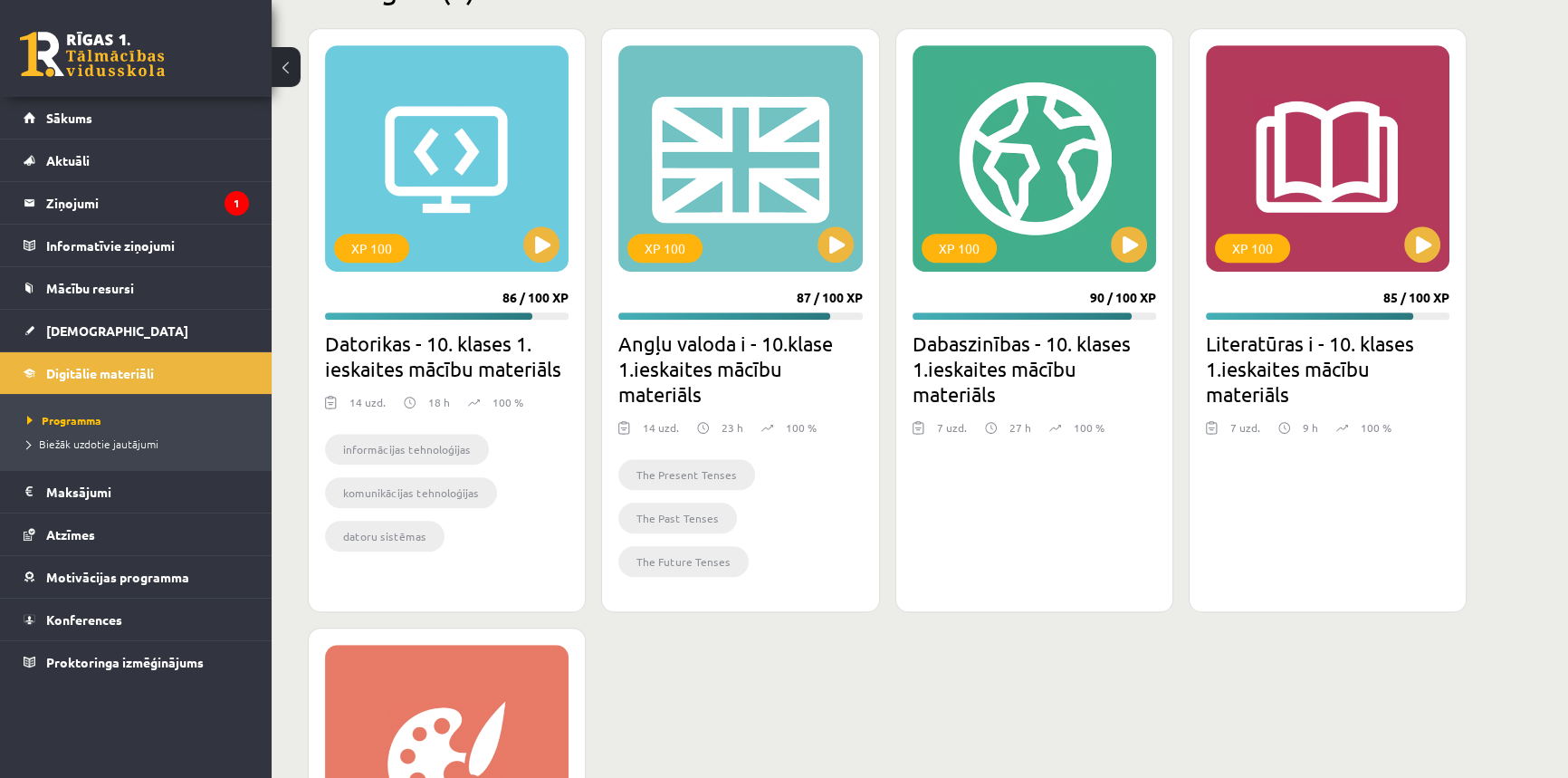
click at [1321, 389] on h2 "Literatūras i - 10. klases 1.ieskaites mācību materiāls" at bounding box center [1327, 368] width 243 height 76
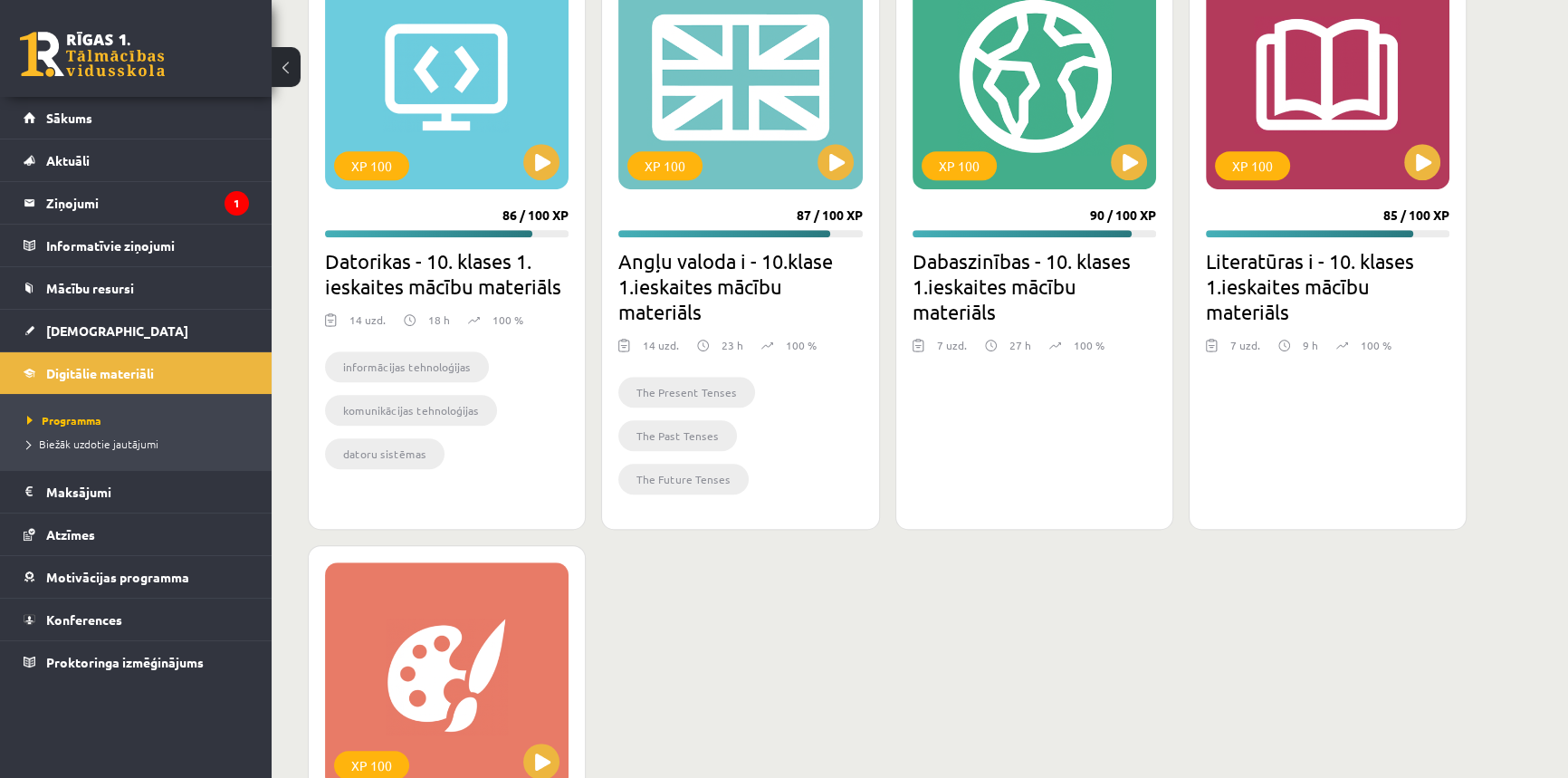
scroll to position [1009, 0]
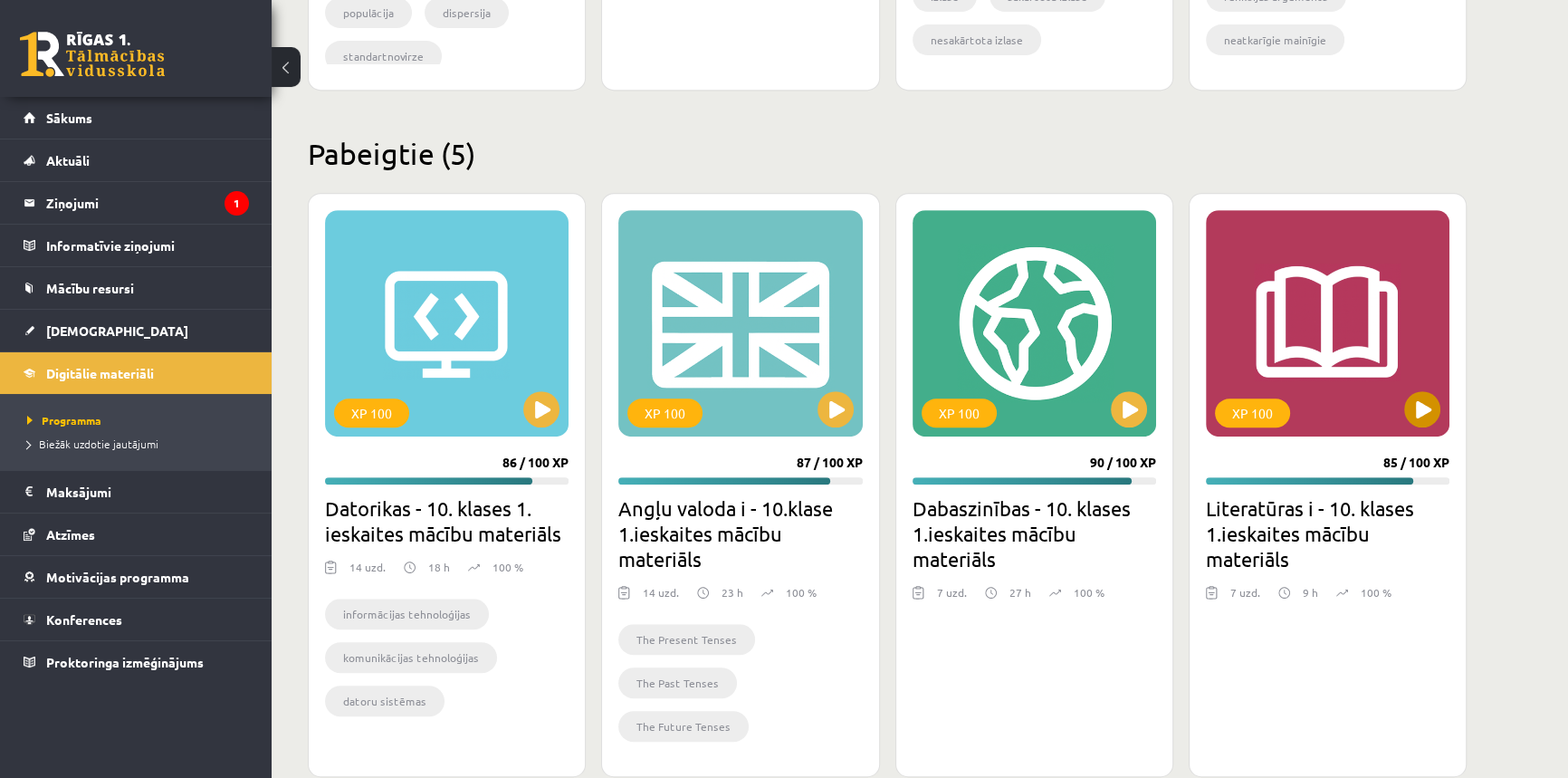
click at [1296, 243] on div "XP 100" at bounding box center [1327, 323] width 243 height 226
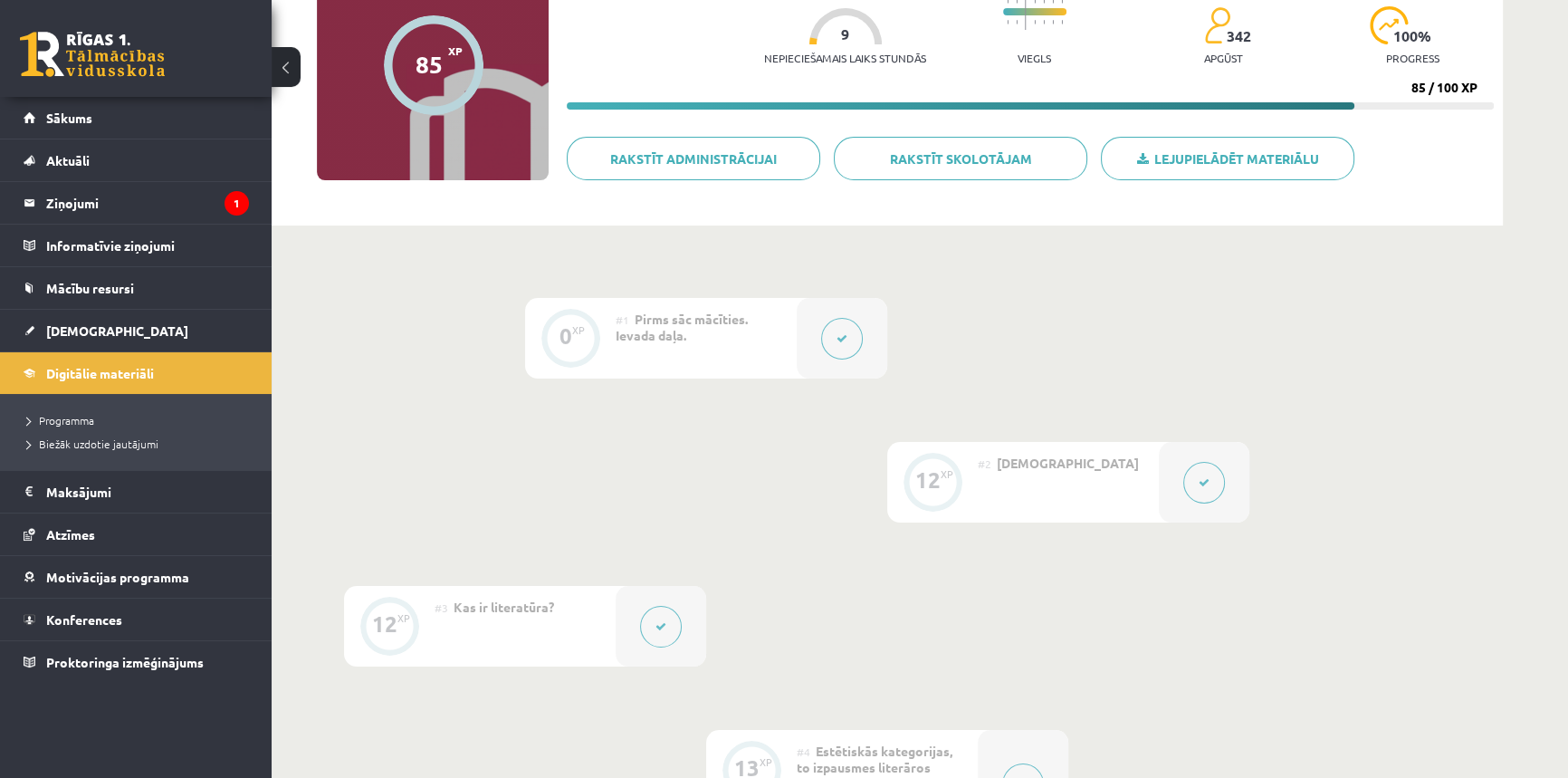
scroll to position [164, 0]
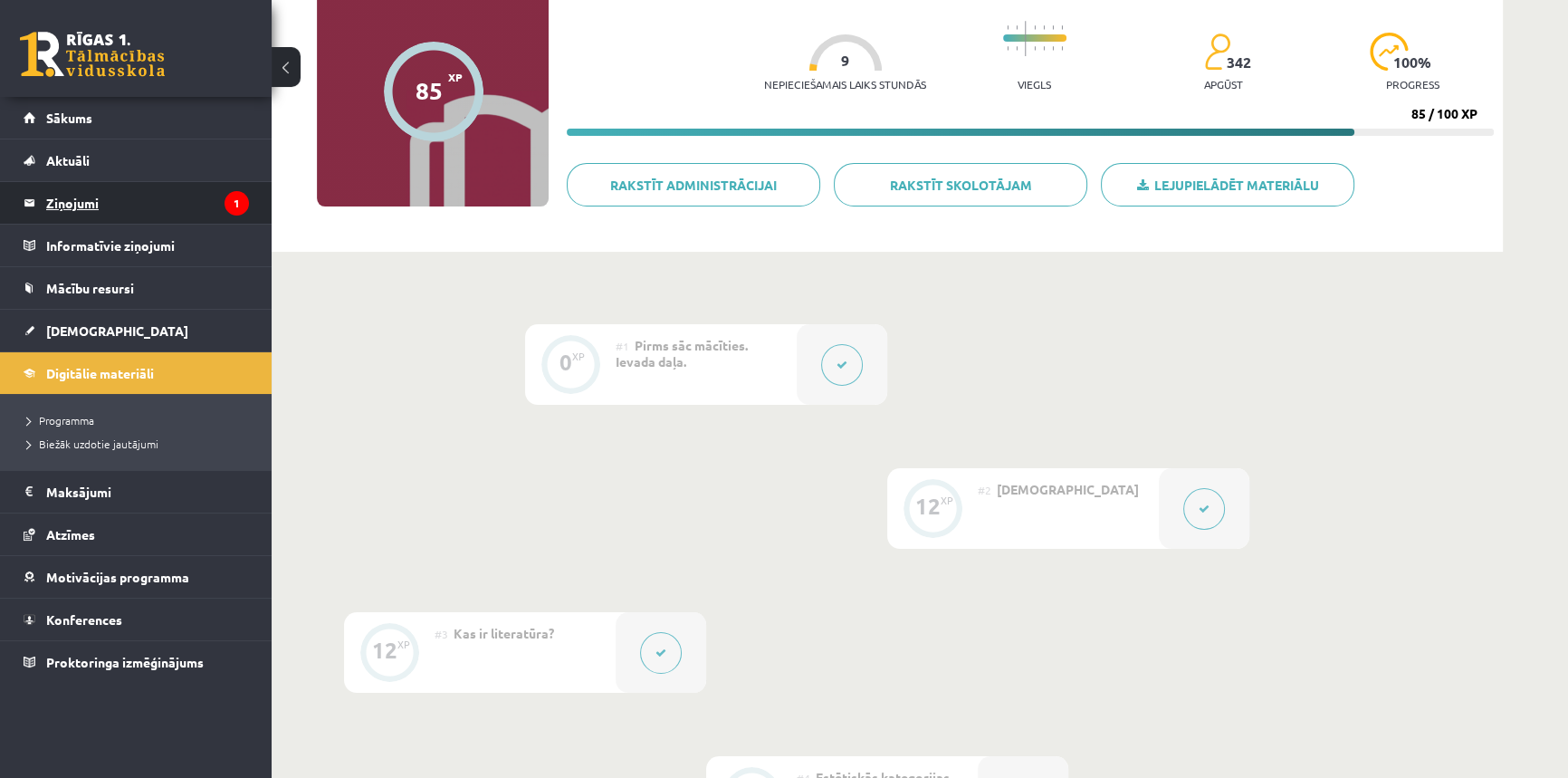
click at [160, 207] on legend "Ziņojumi 1" at bounding box center [147, 202] width 203 height 42
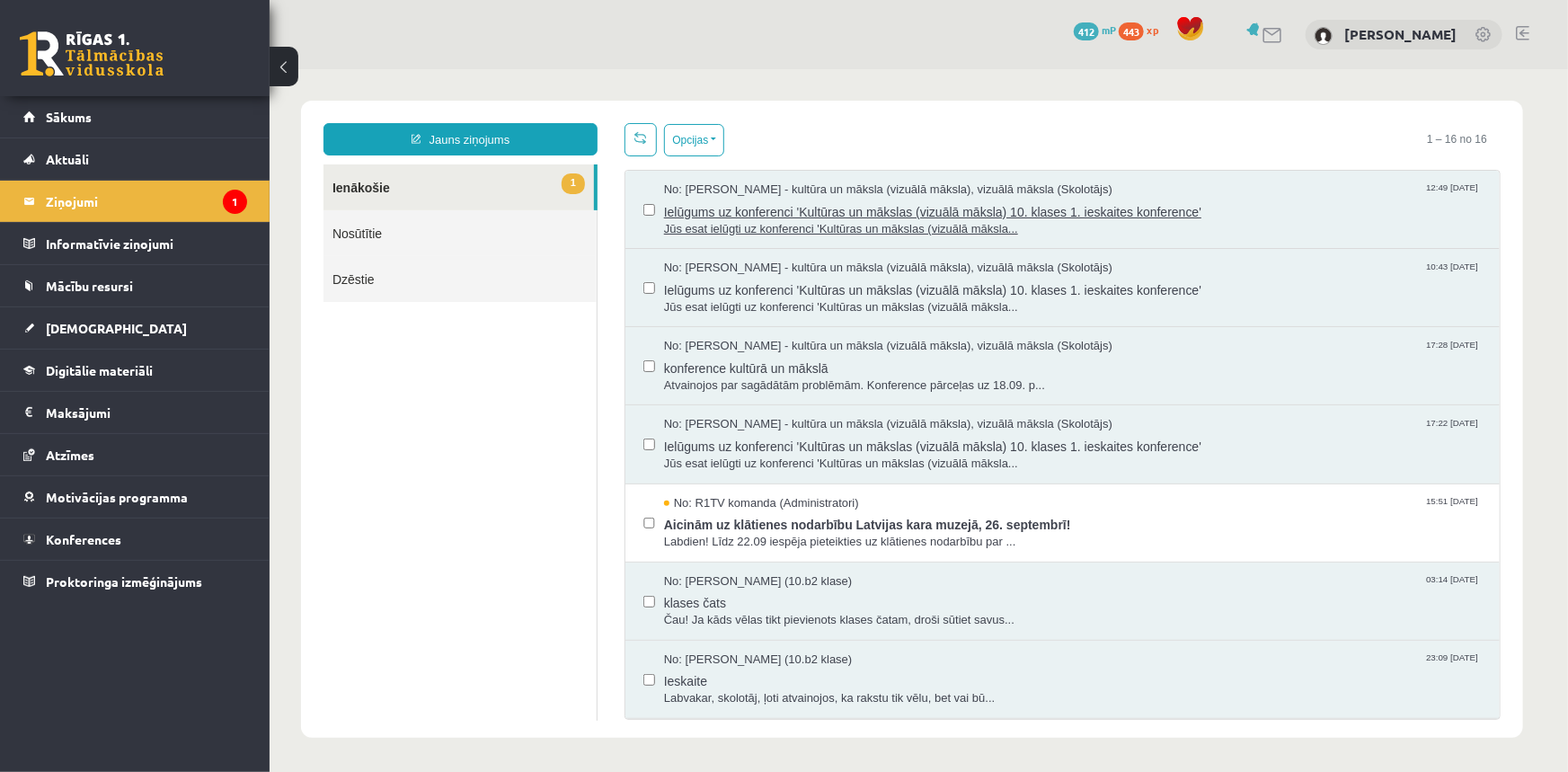
click at [1029, 205] on span "Ielūgums uz konferenci 'Kultūras un mākslas (vizuālā māksla) 10. klases 1. iesk…" at bounding box center [1072, 208] width 818 height 22
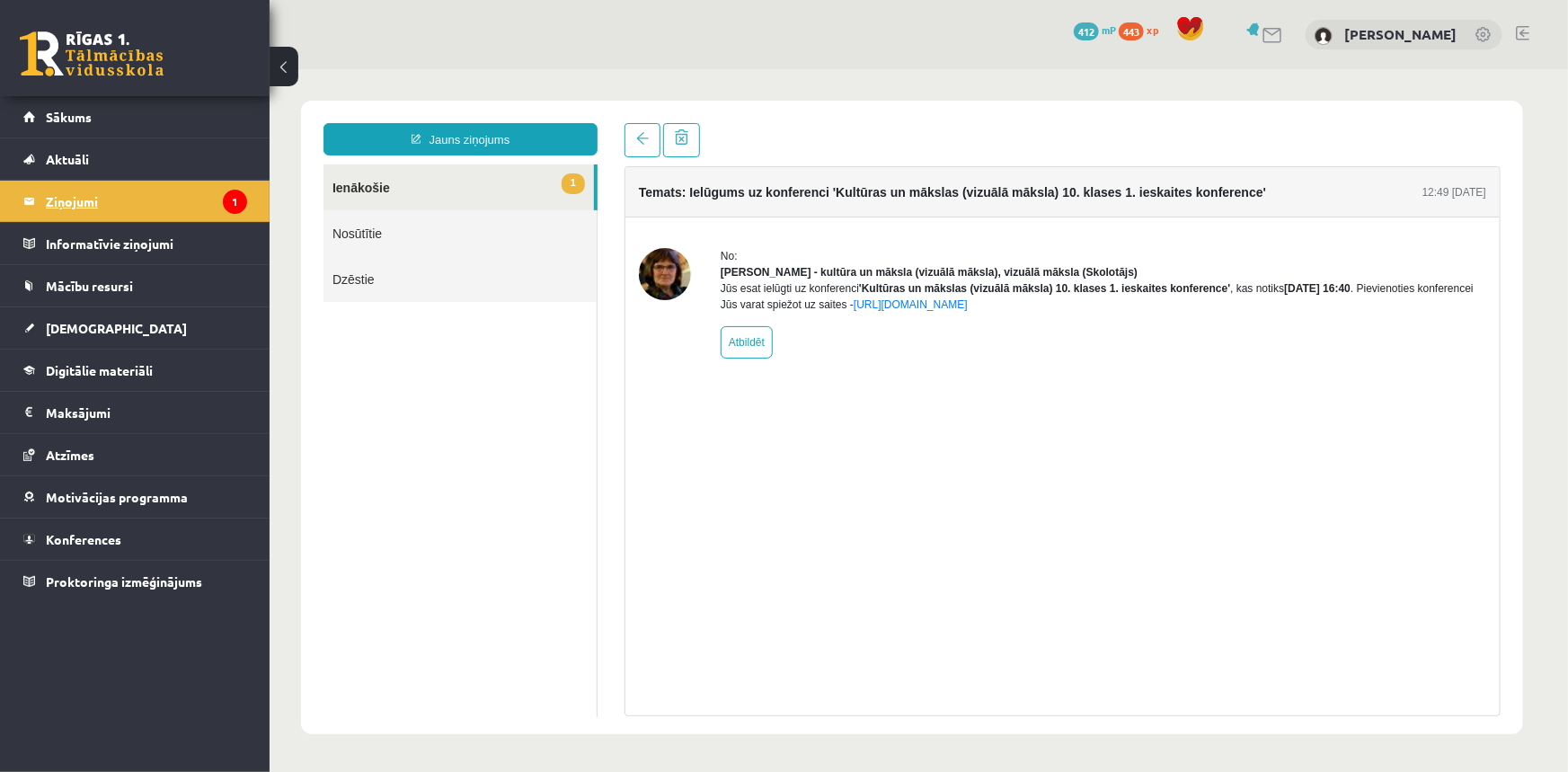
click at [113, 197] on legend "Ziņojumi 1" at bounding box center [146, 201] width 202 height 42
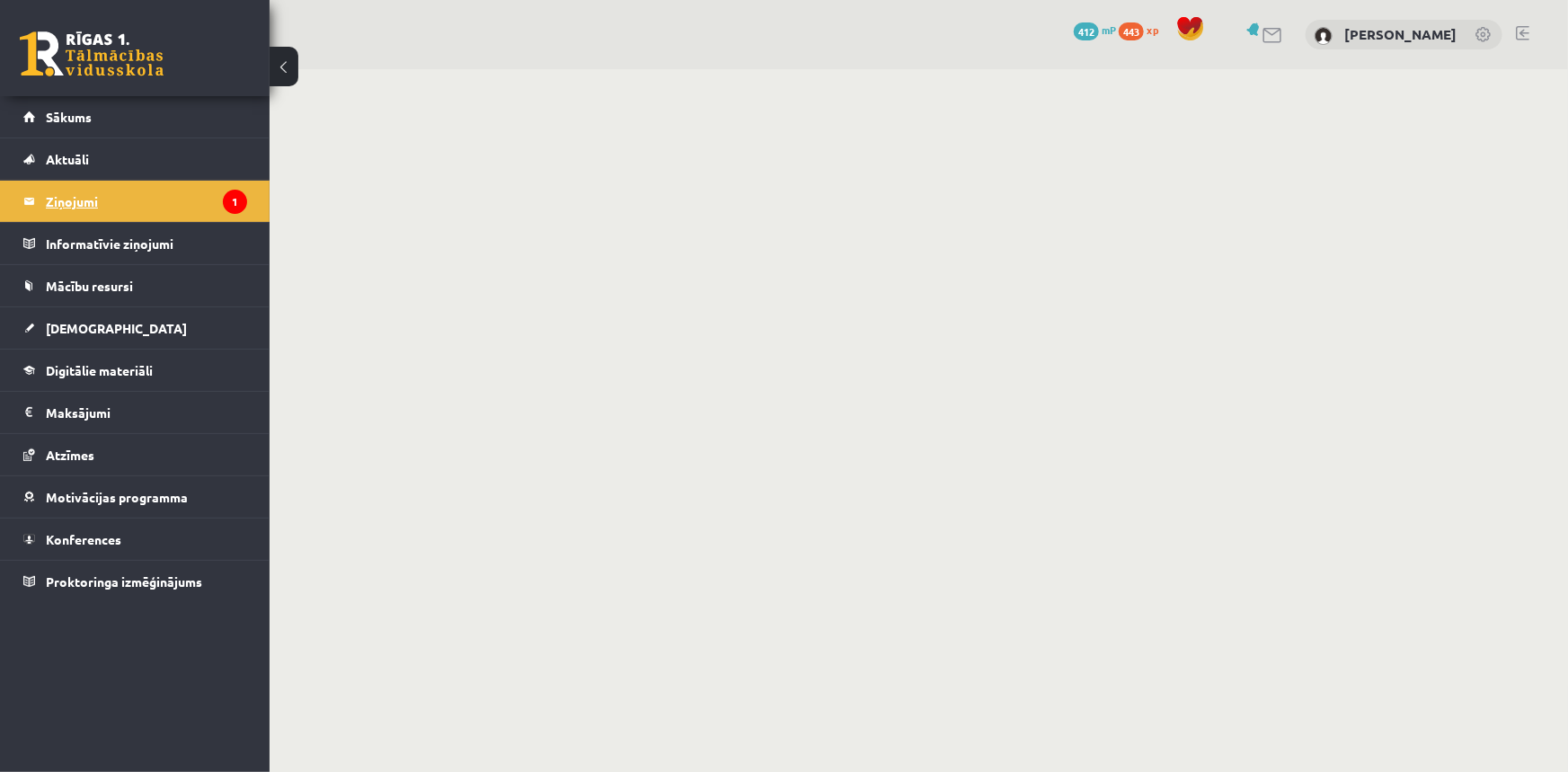
click at [76, 194] on legend "Ziņojumi 1" at bounding box center [146, 201] width 202 height 42
click at [78, 204] on legend "Ziņojumi 1" at bounding box center [146, 201] width 202 height 42
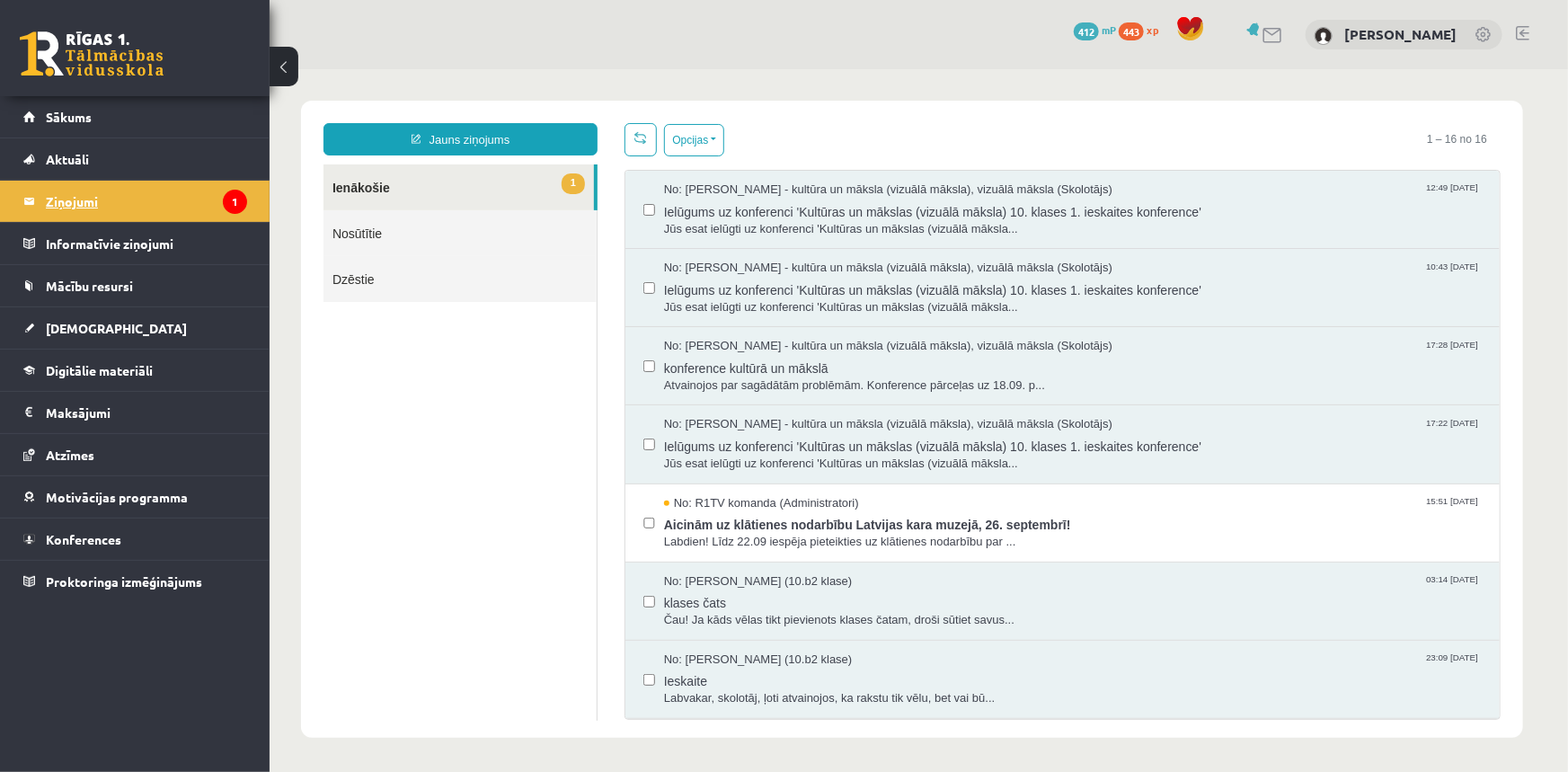
click at [78, 204] on legend "Ziņojumi 1" at bounding box center [146, 201] width 202 height 42
click at [889, 533] on span "Labdien! Līdz 22.09 iespēja pieteikties uz klātienes nodarbību par ..." at bounding box center [1072, 541] width 818 height 17
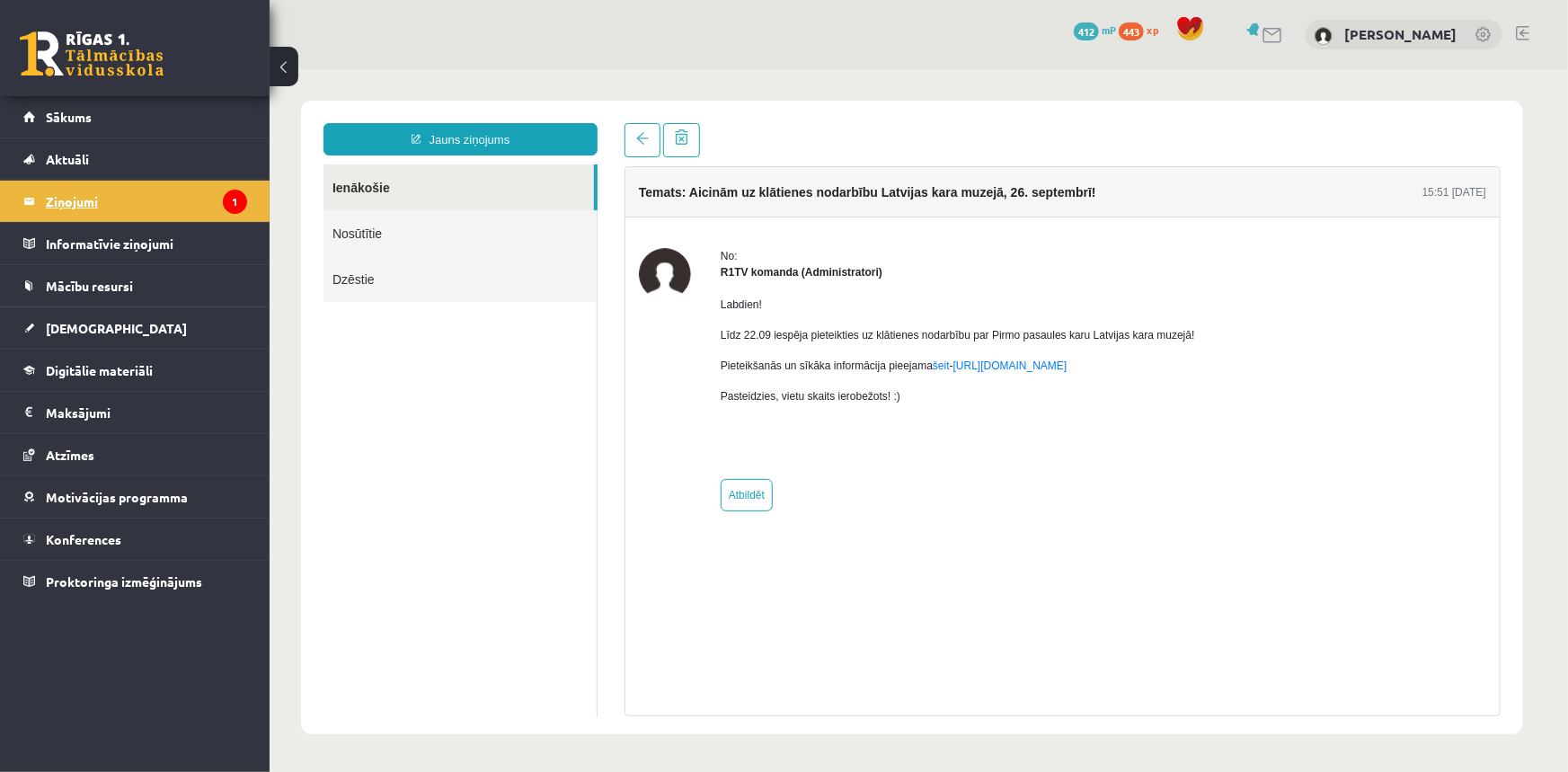
click at [69, 193] on legend "Ziņojumi 1" at bounding box center [146, 201] width 202 height 42
